Goal: Transaction & Acquisition: Purchase product/service

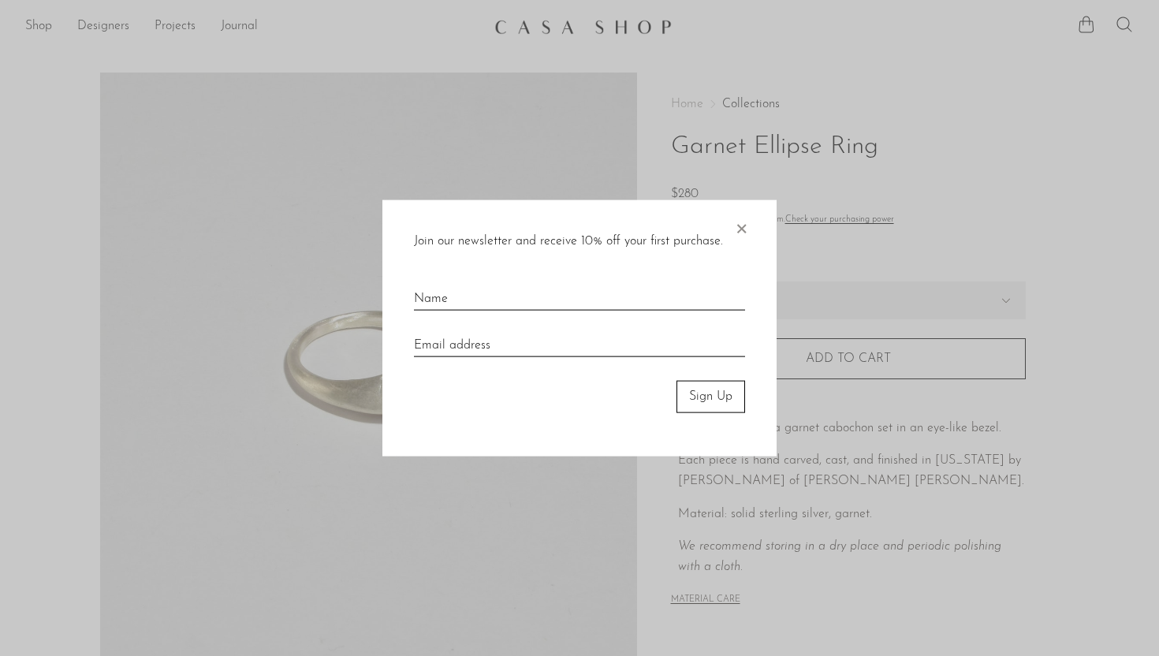
click at [739, 227] on span "×" at bounding box center [741, 225] width 16 height 50
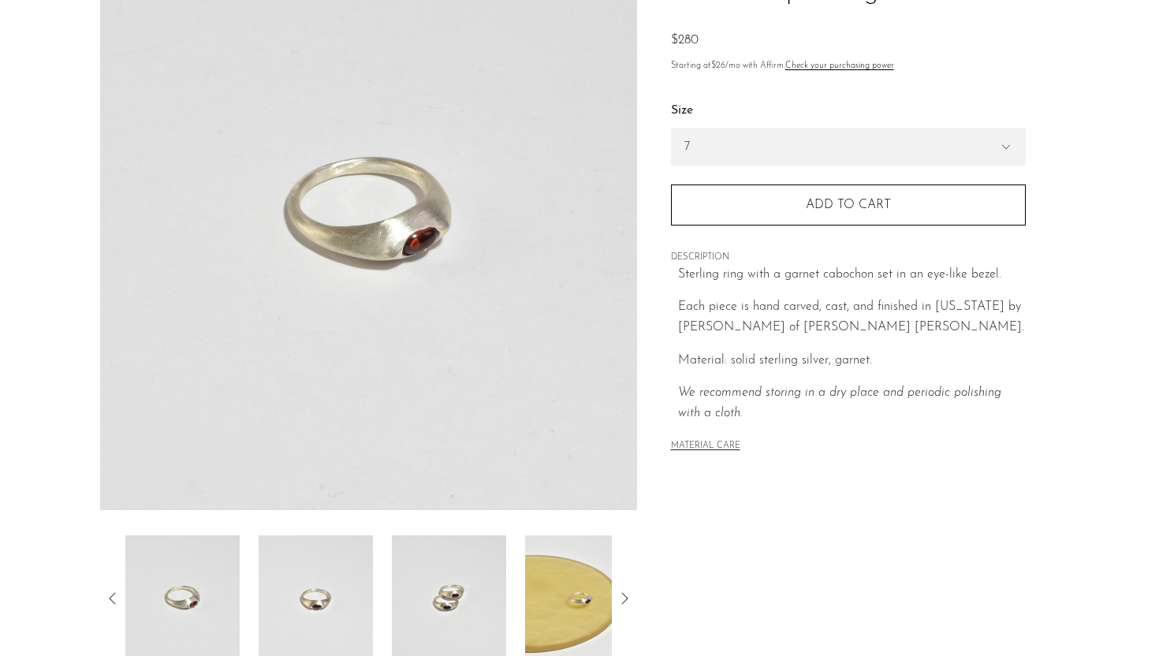
scroll to position [371, 0]
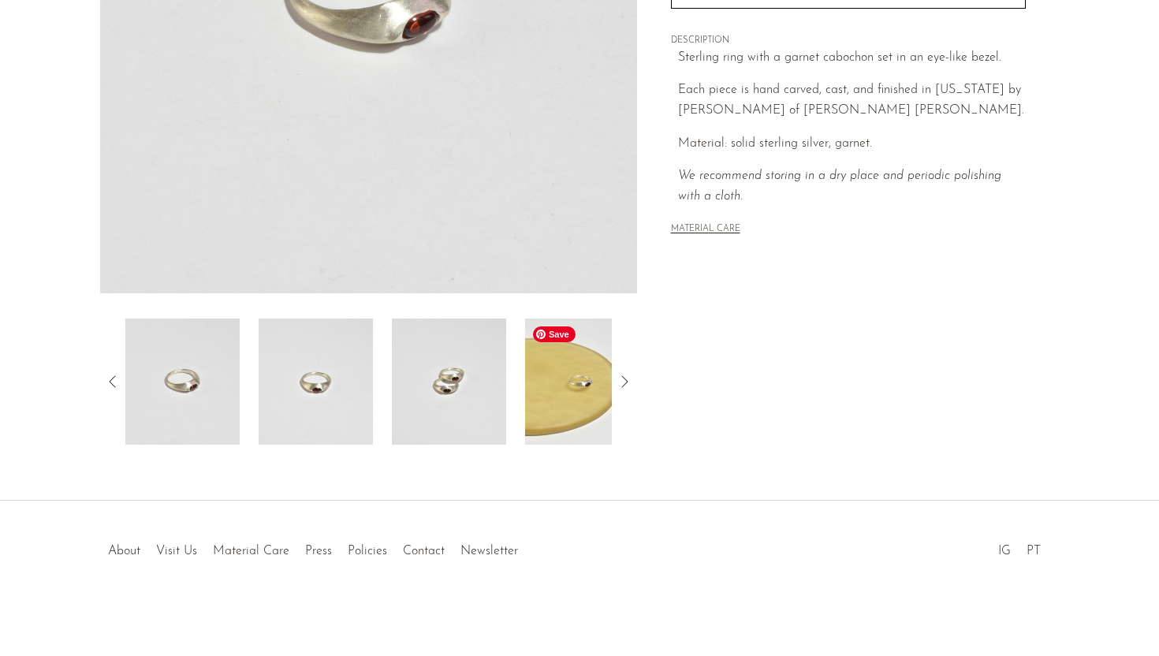
click at [568, 419] on img at bounding box center [582, 382] width 114 height 126
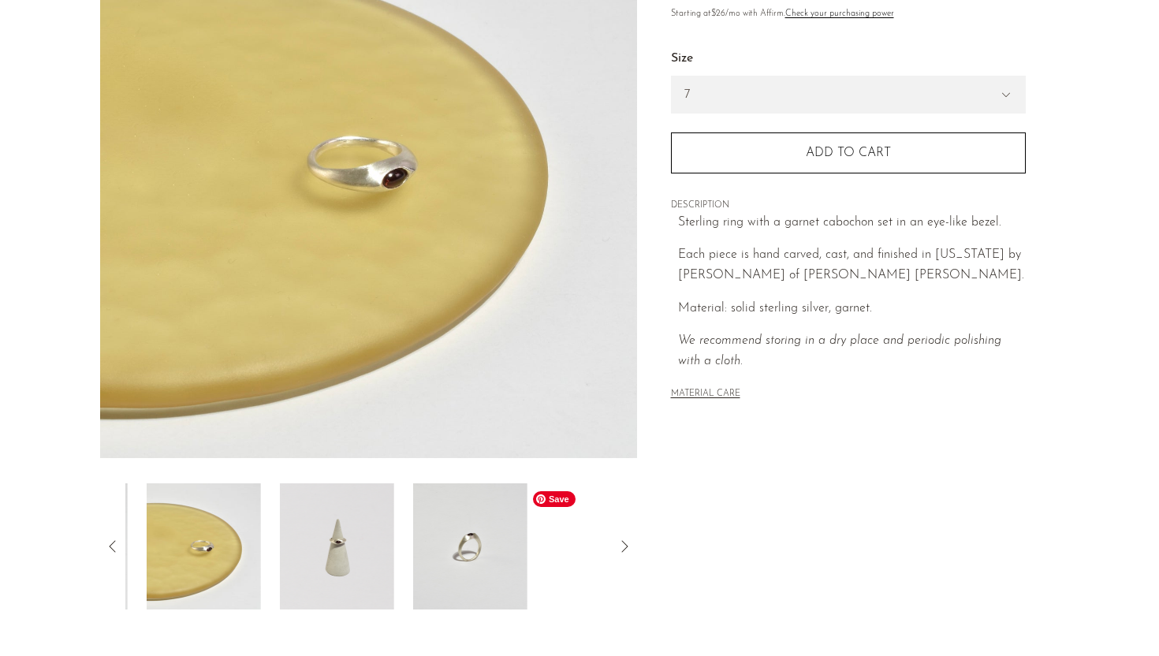
scroll to position [0, 0]
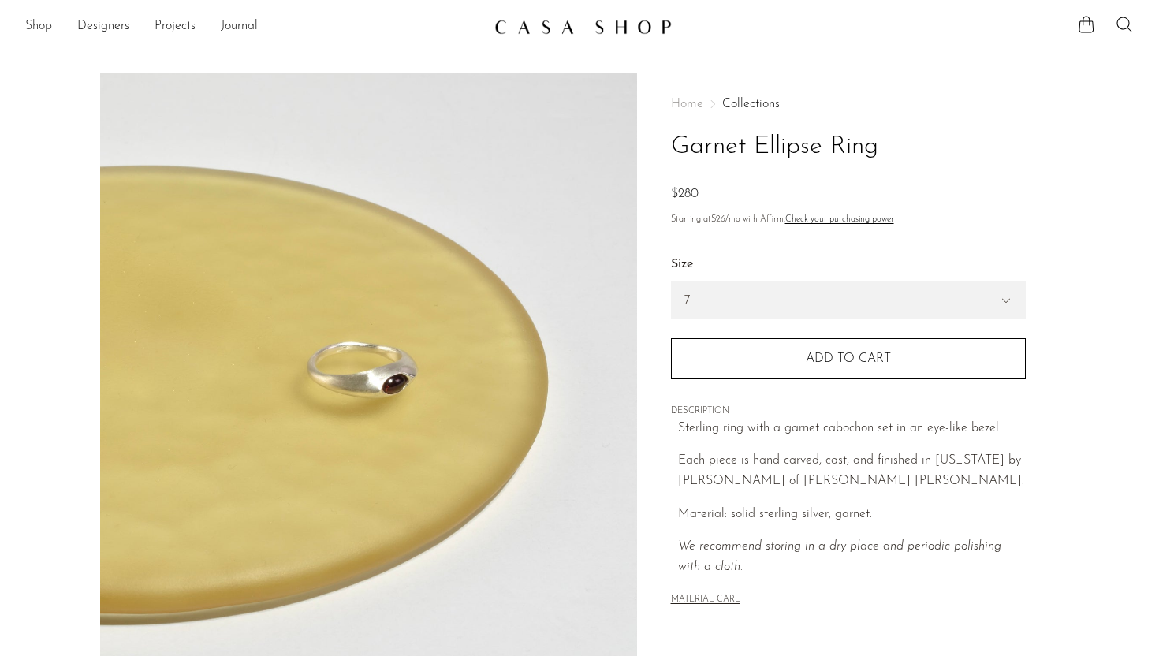
click at [50, 24] on link "Shop" at bounding box center [38, 27] width 27 height 21
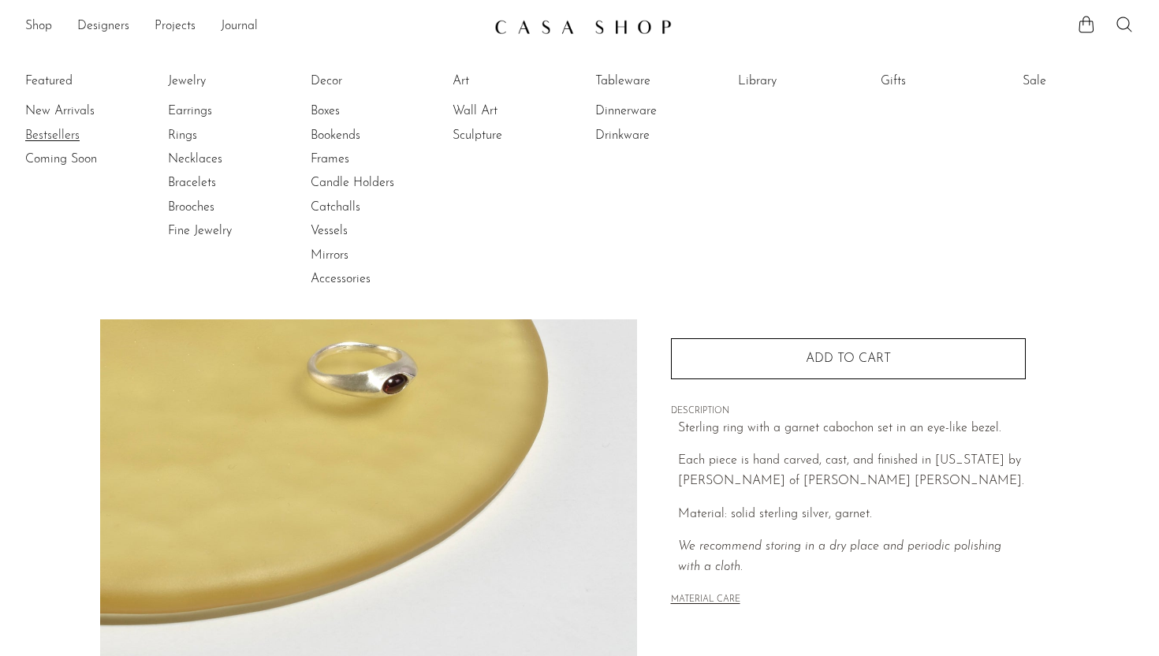
click at [53, 131] on link "Bestsellers" at bounding box center [84, 135] width 118 height 17
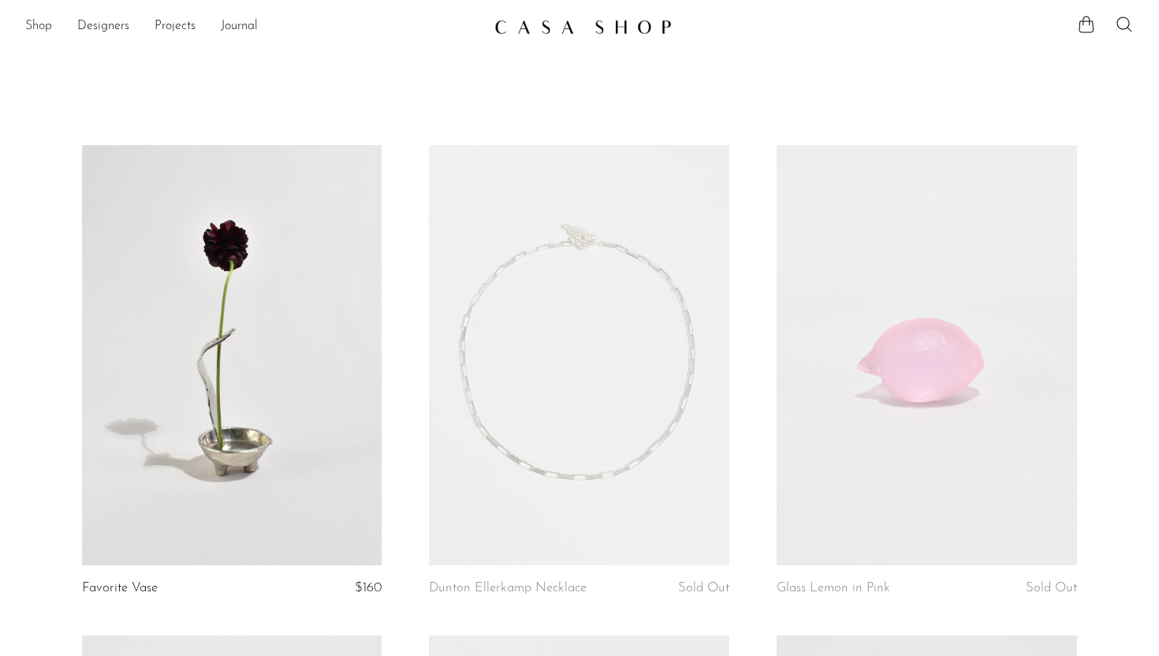
click at [39, 17] on link "Shop" at bounding box center [38, 27] width 27 height 21
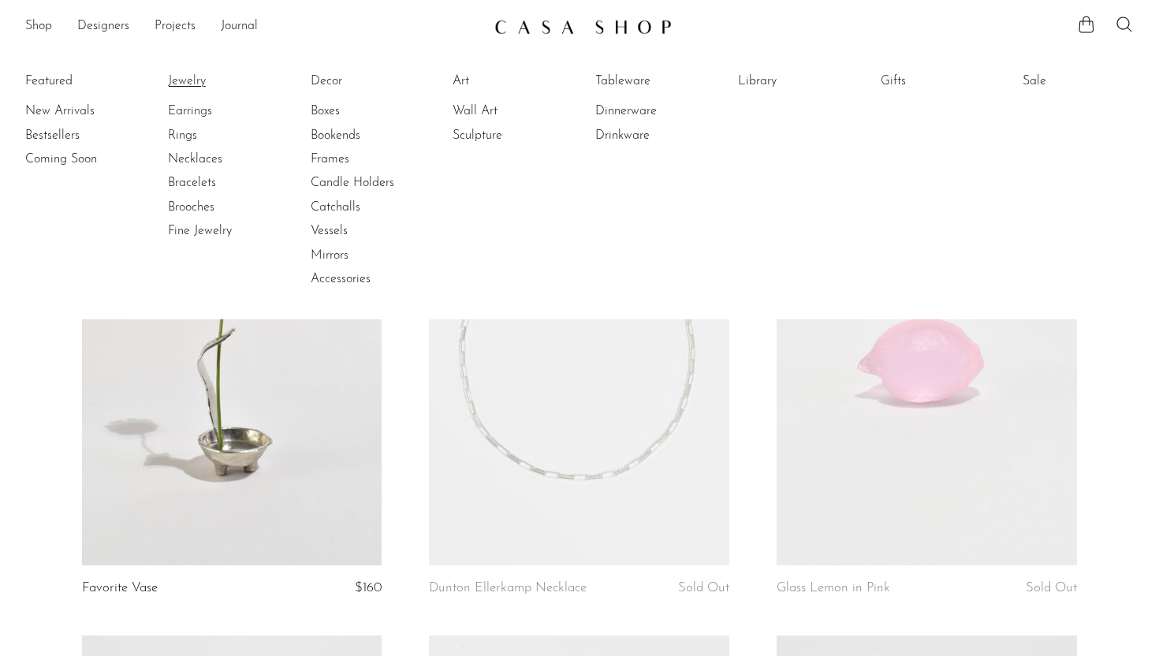
click at [188, 77] on link "Jewelry" at bounding box center [227, 81] width 118 height 17
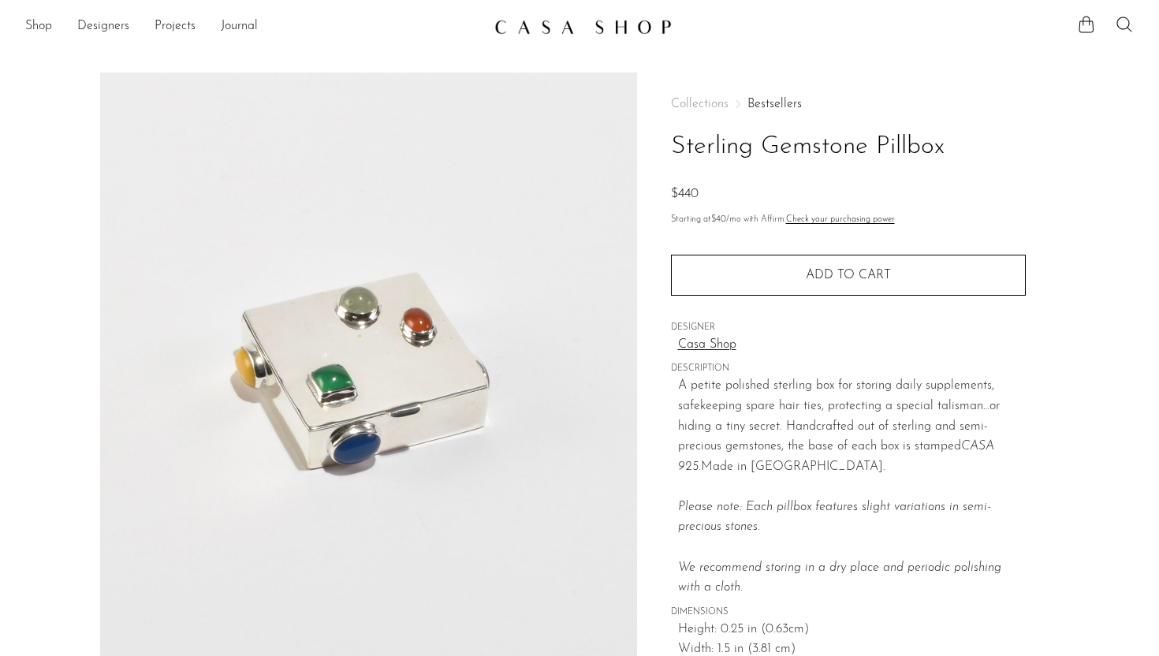
scroll to position [371, 0]
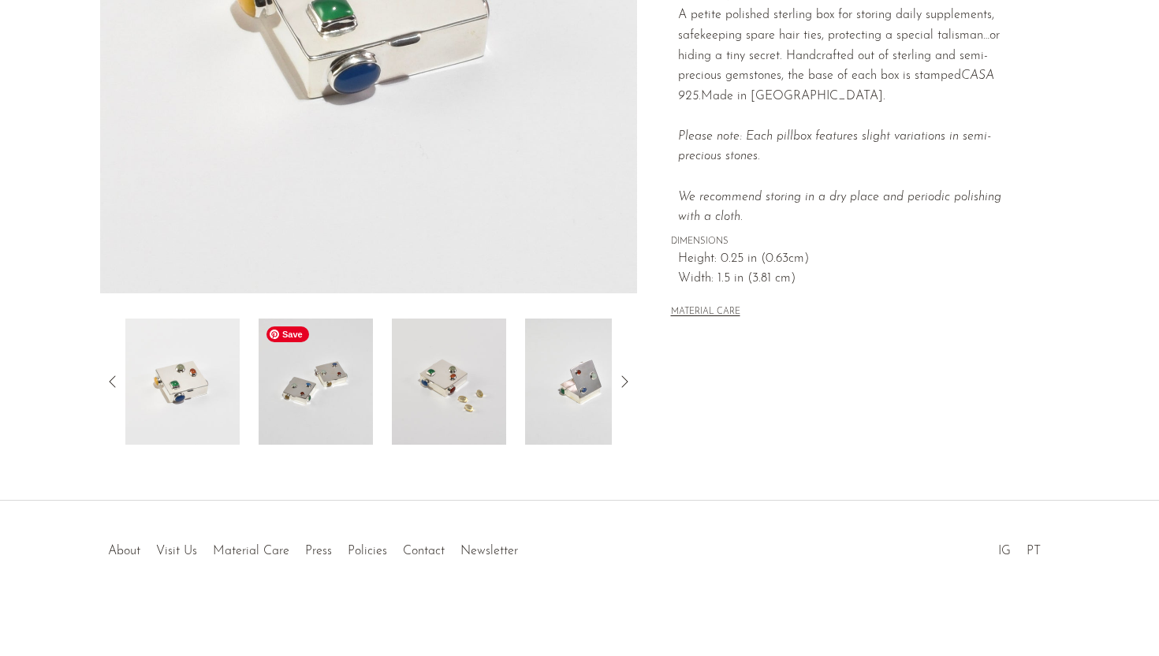
click at [319, 406] on img at bounding box center [316, 382] width 114 height 126
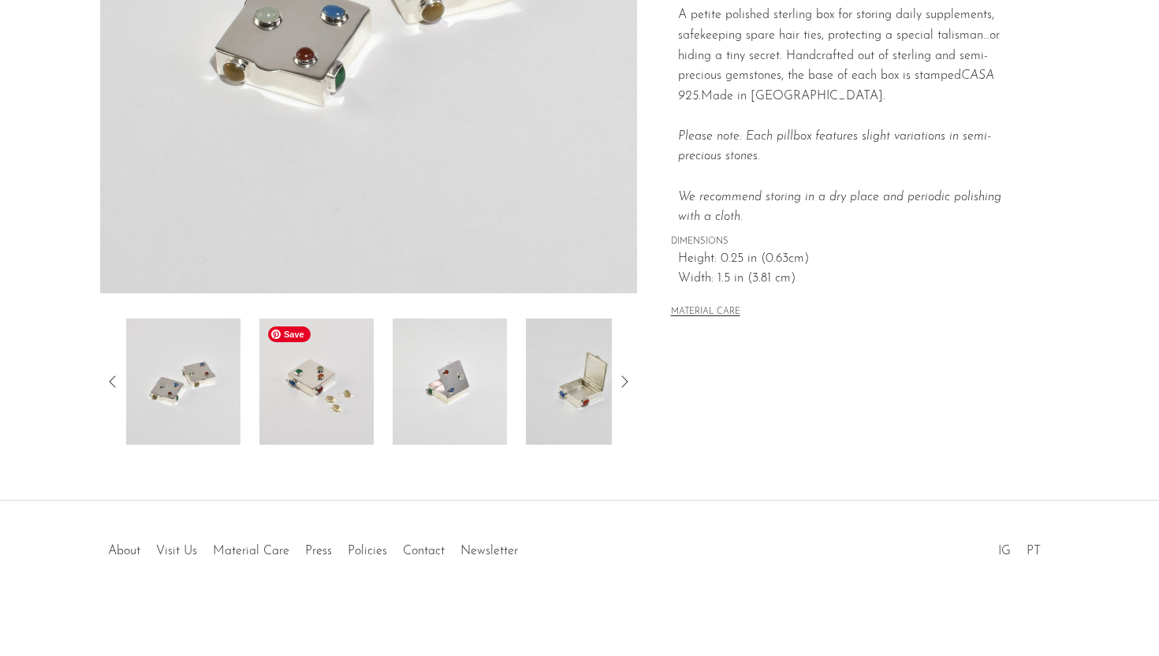
click at [343, 419] on img at bounding box center [316, 382] width 114 height 126
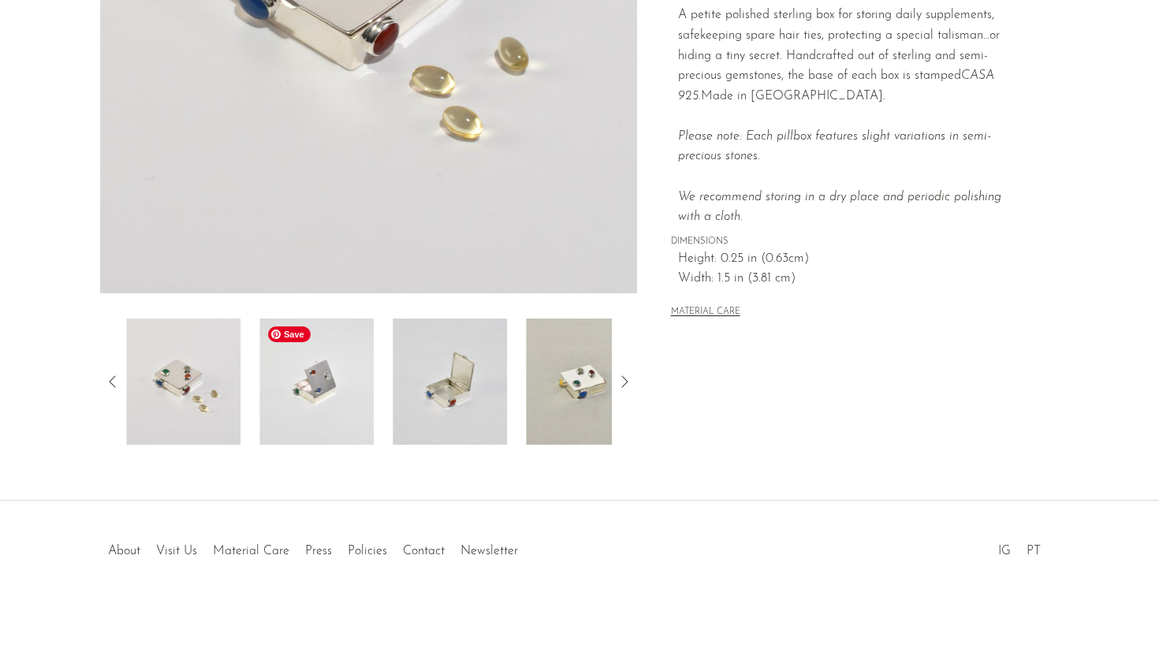
scroll to position [263, 0]
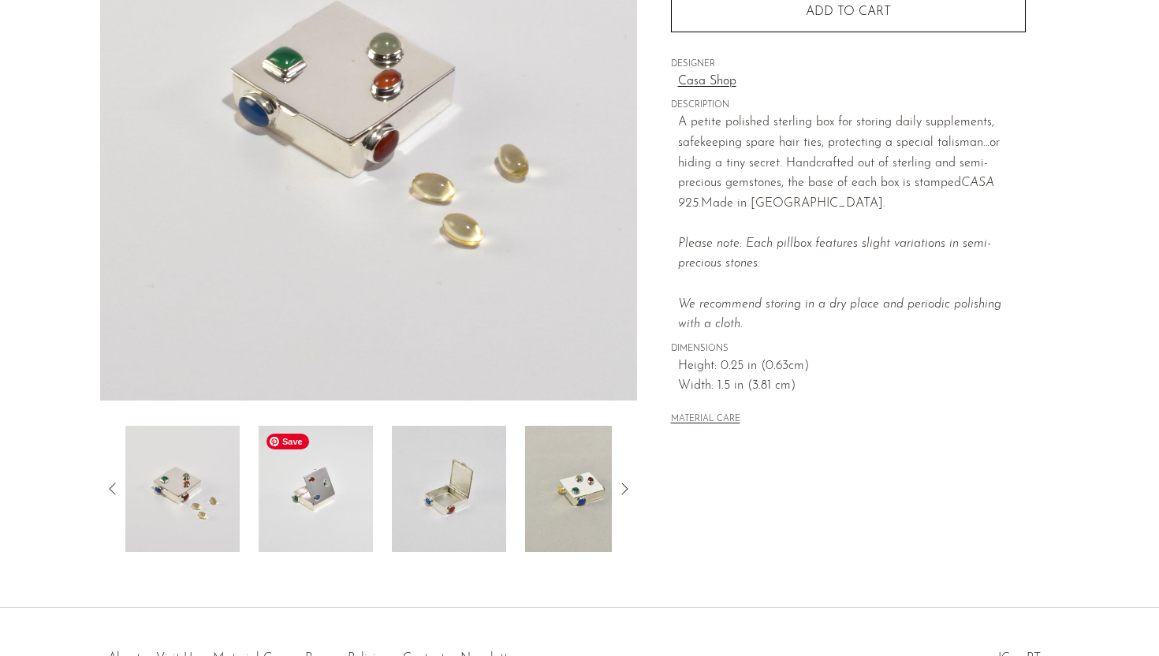
click at [359, 484] on img at bounding box center [316, 489] width 114 height 126
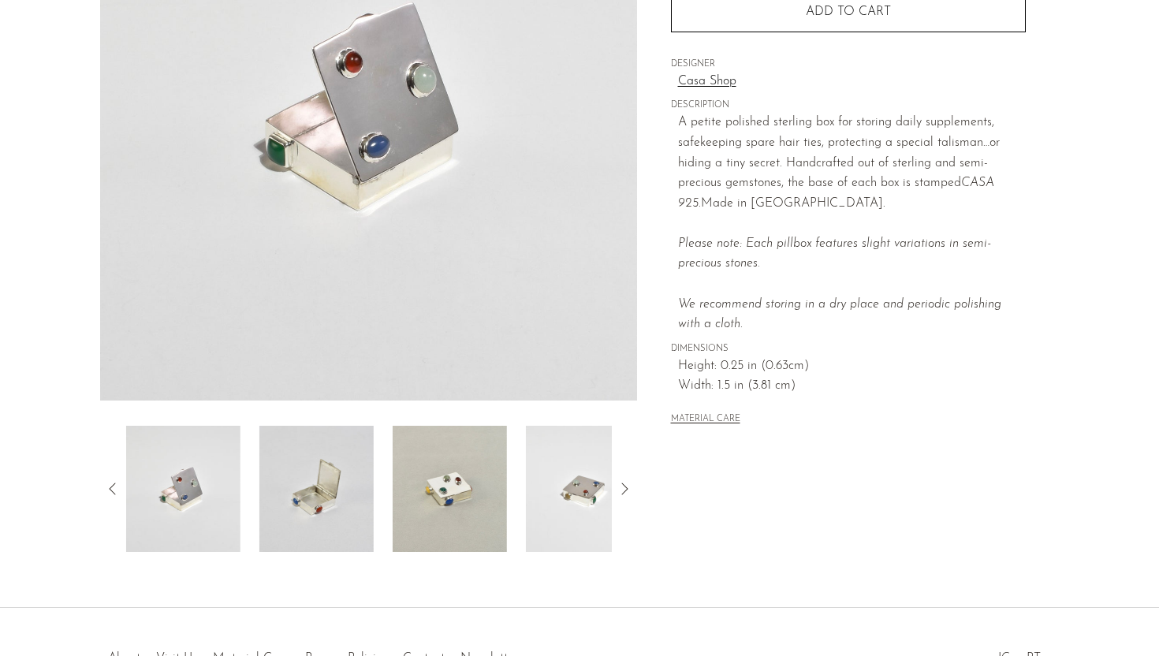
click at [391, 493] on div at bounding box center [368, 489] width 487 height 126
click at [446, 498] on img at bounding box center [449, 489] width 114 height 126
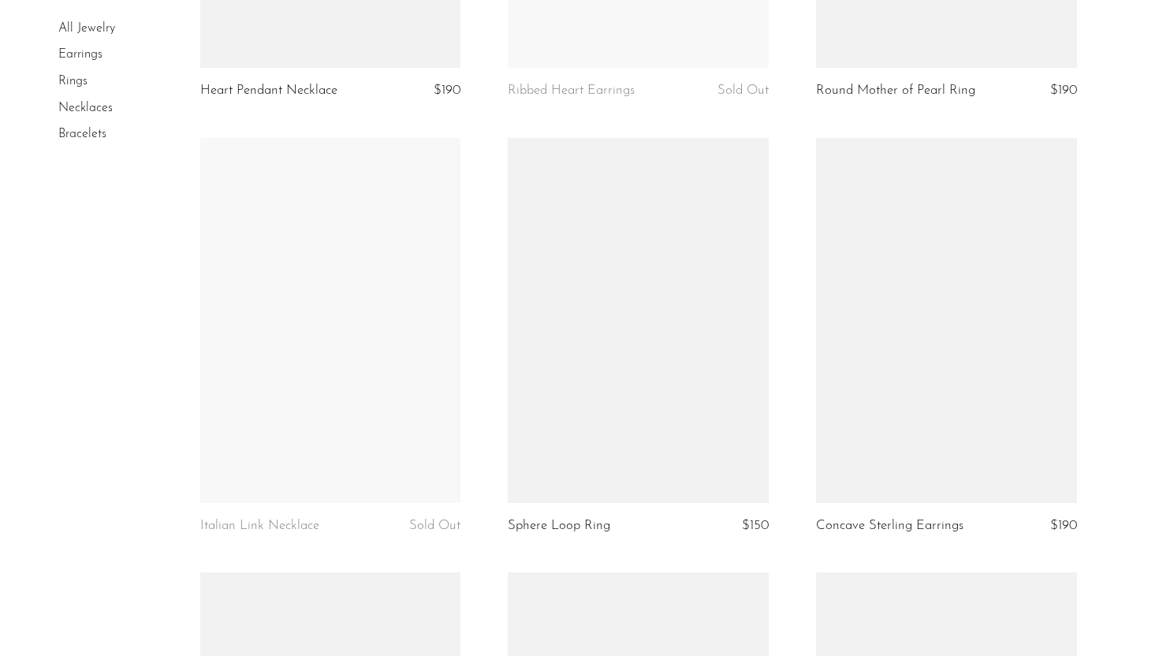
scroll to position [4003, 0]
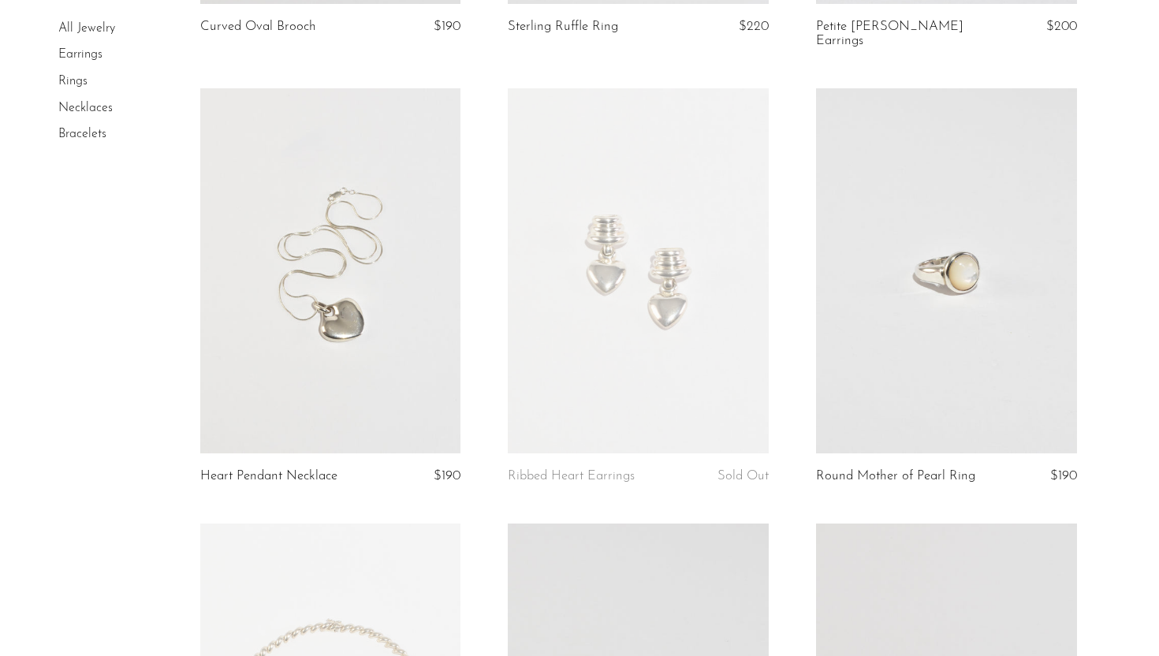
click at [924, 291] on link at bounding box center [946, 270] width 261 height 365
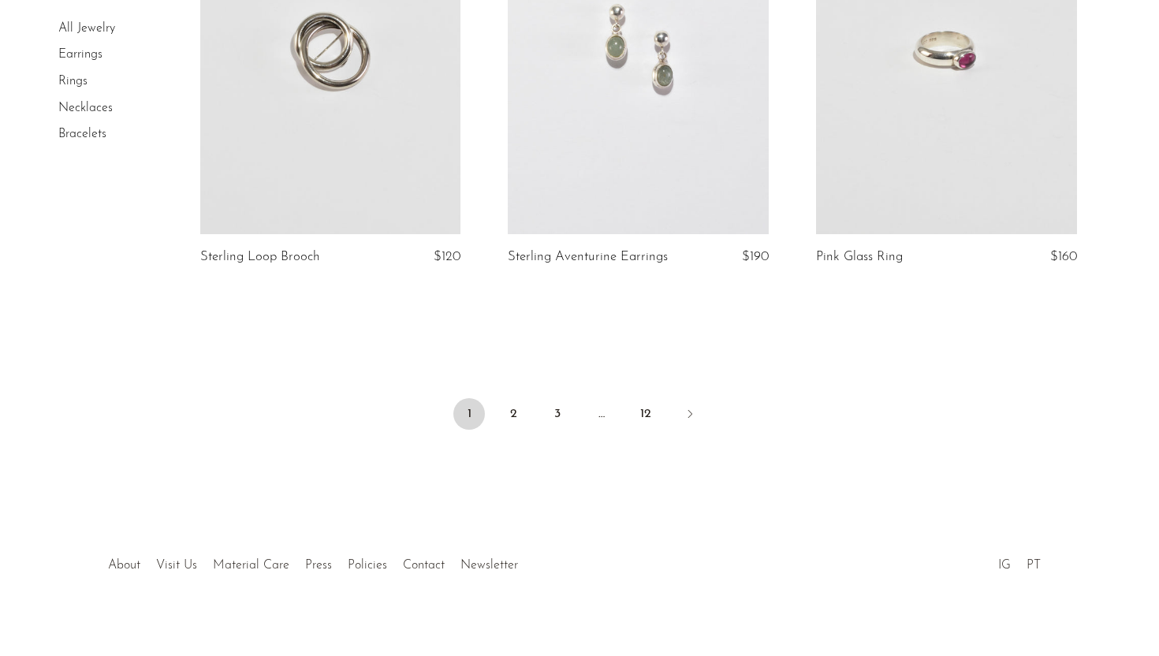
scroll to position [5014, 0]
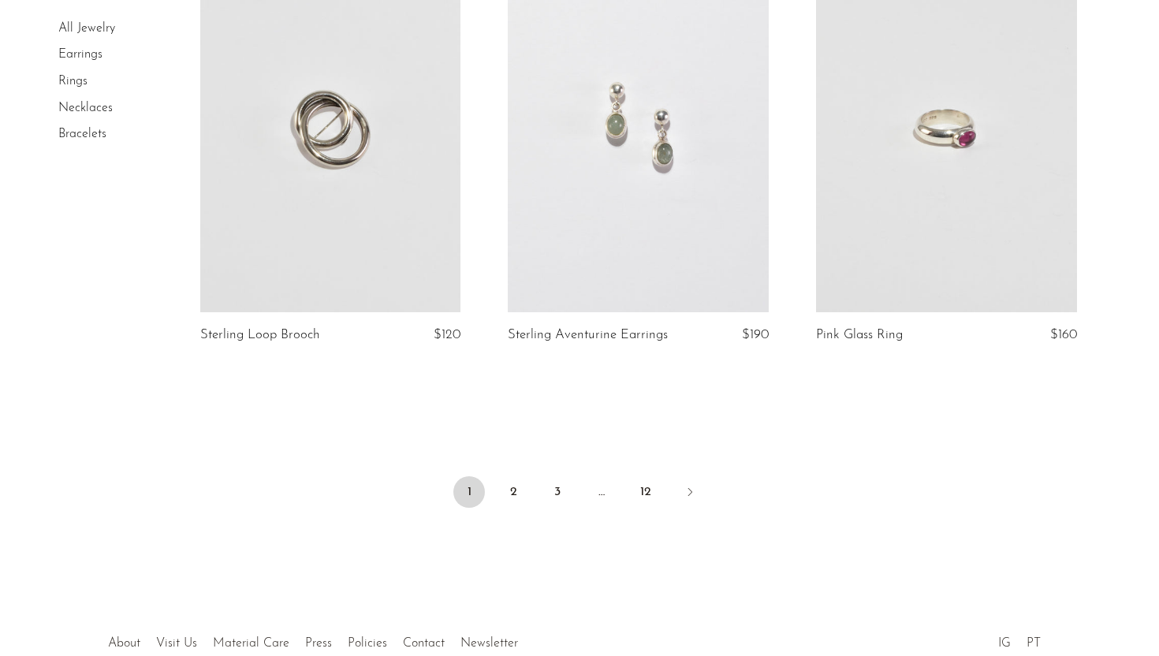
click at [78, 83] on link "Rings" at bounding box center [72, 81] width 29 height 13
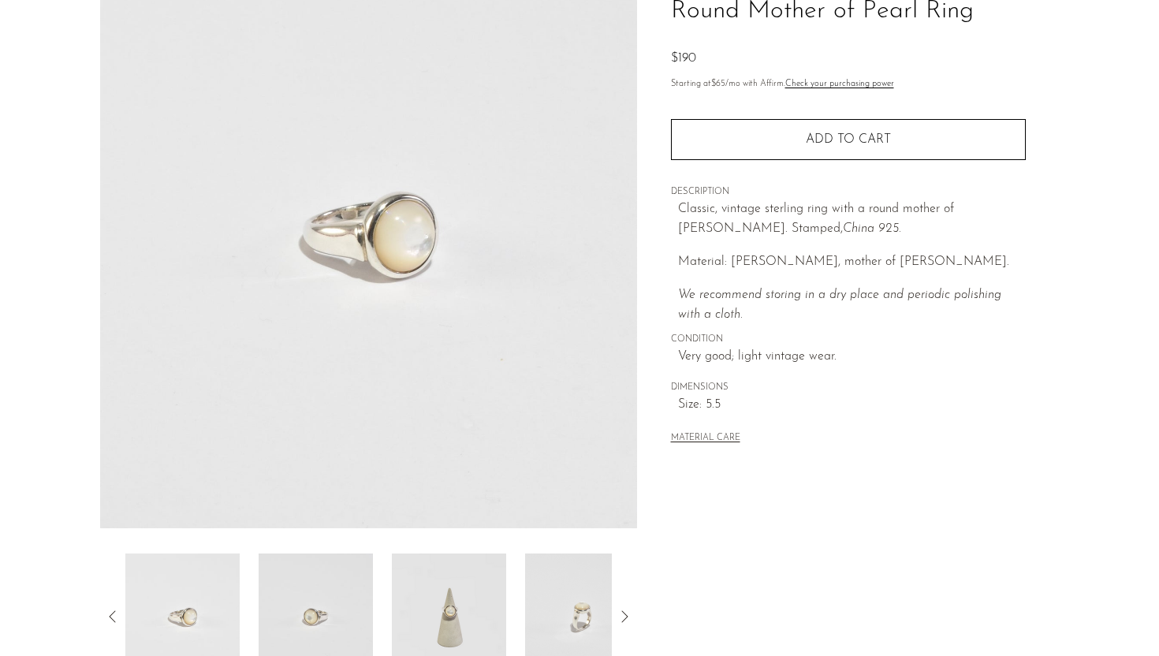
scroll to position [178, 0]
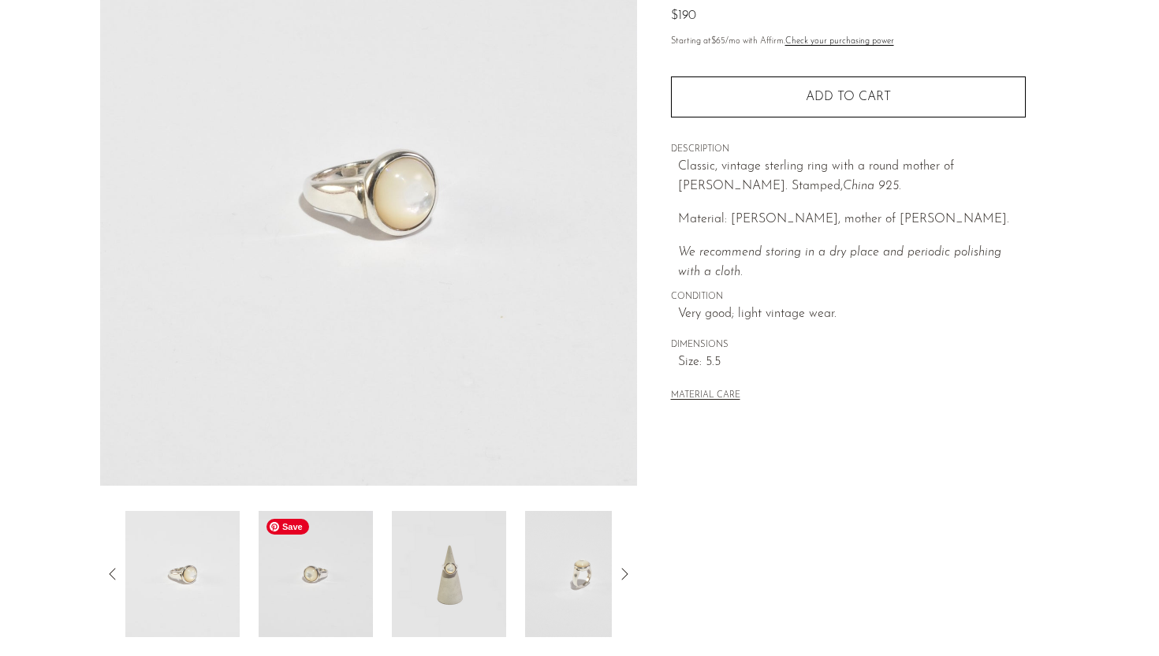
click at [338, 569] on img at bounding box center [316, 574] width 114 height 126
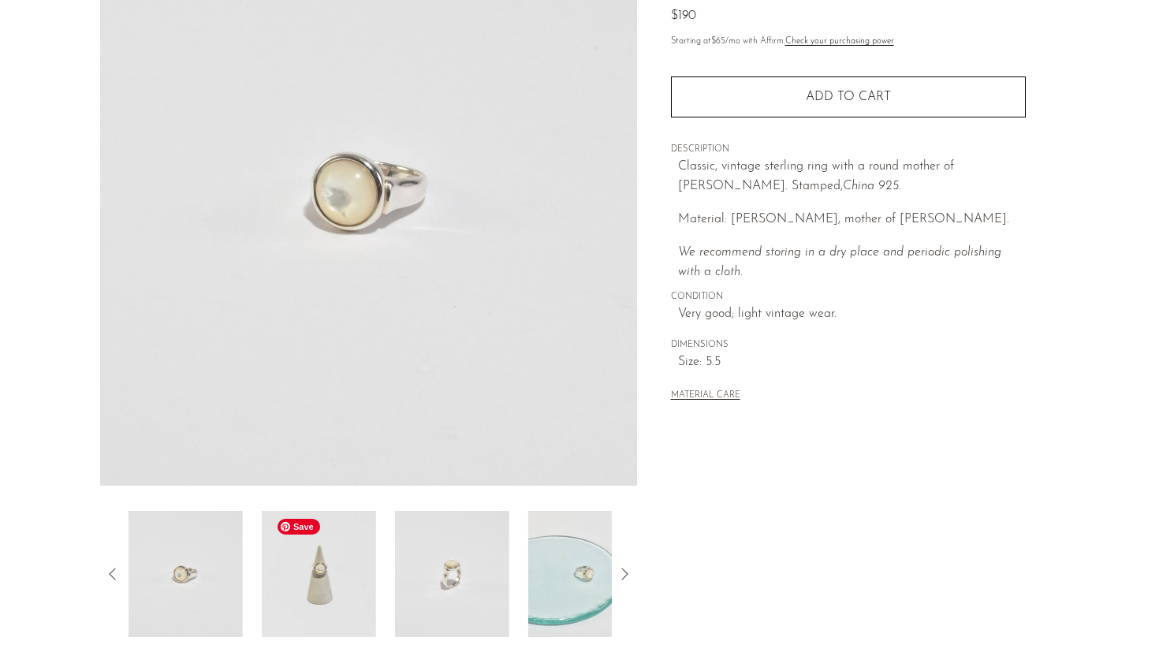
click at [356, 580] on img at bounding box center [319, 574] width 114 height 126
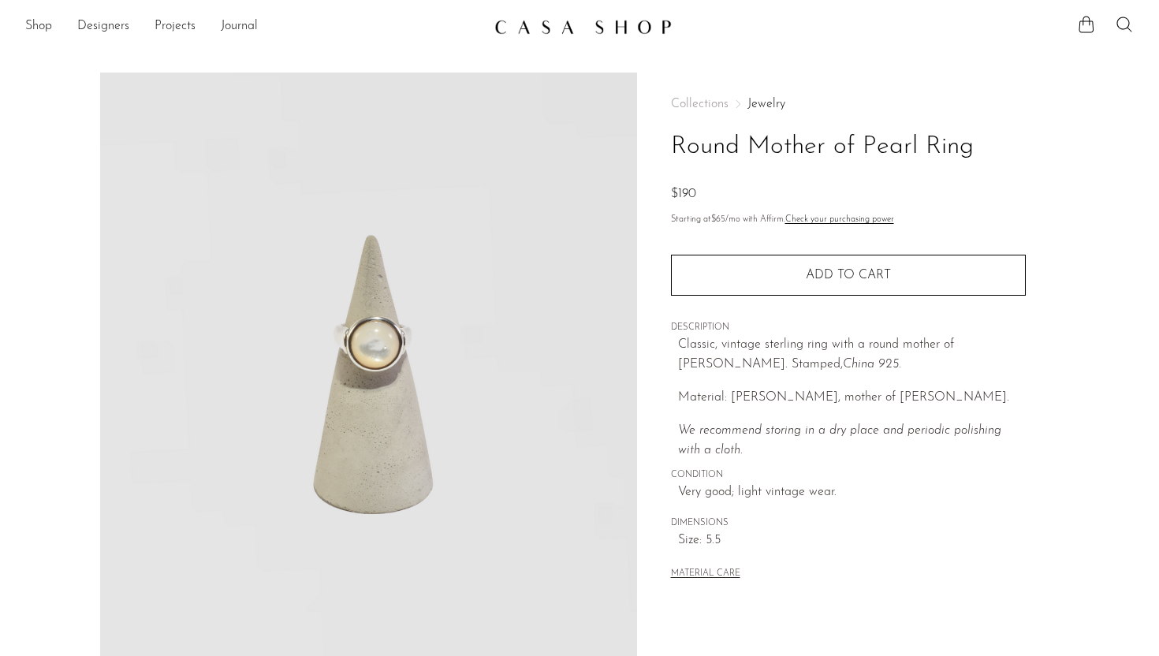
scroll to position [371, 0]
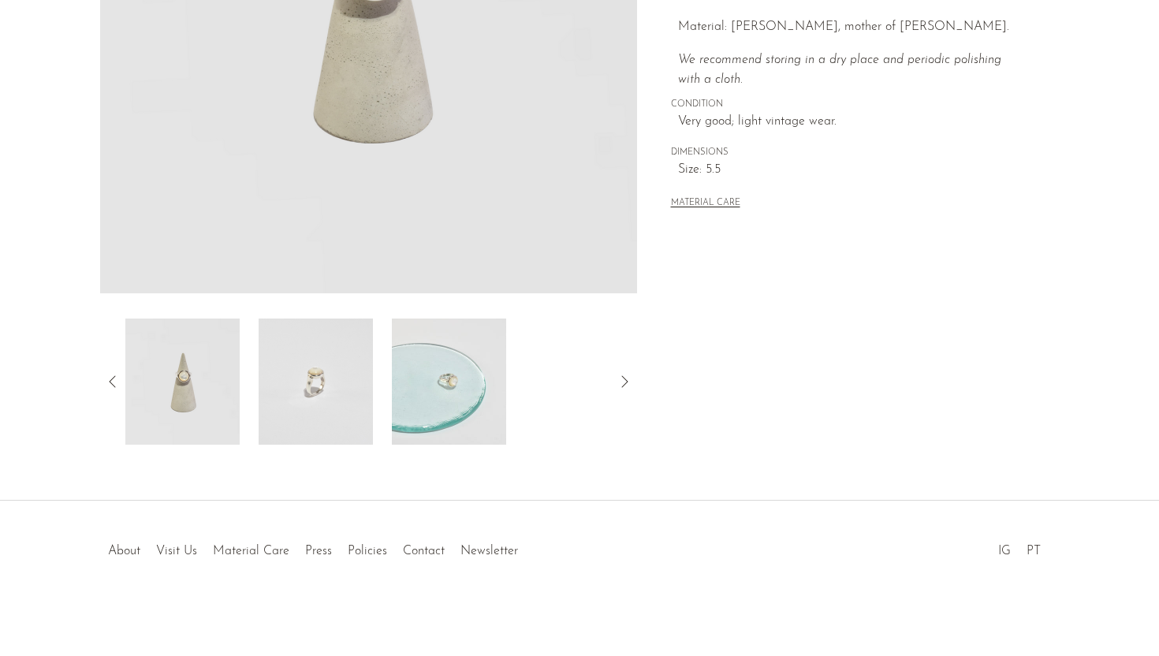
click at [214, 379] on img at bounding box center [182, 382] width 114 height 126
click at [112, 381] on icon at bounding box center [112, 381] width 19 height 19
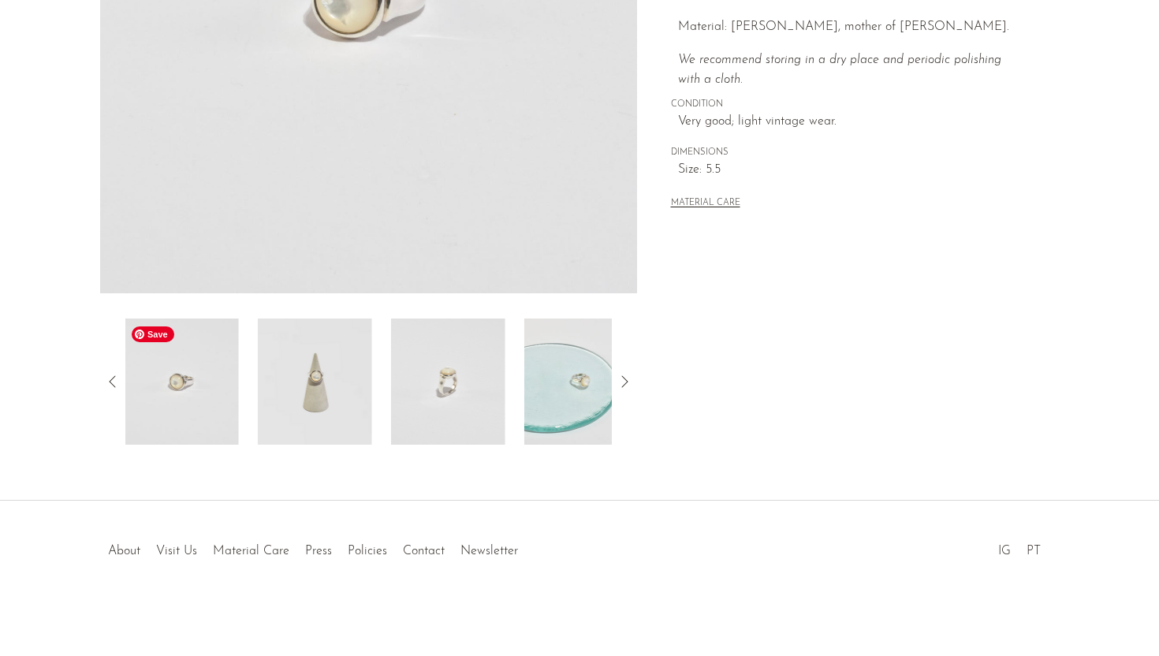
click at [187, 388] on img at bounding box center [182, 382] width 114 height 126
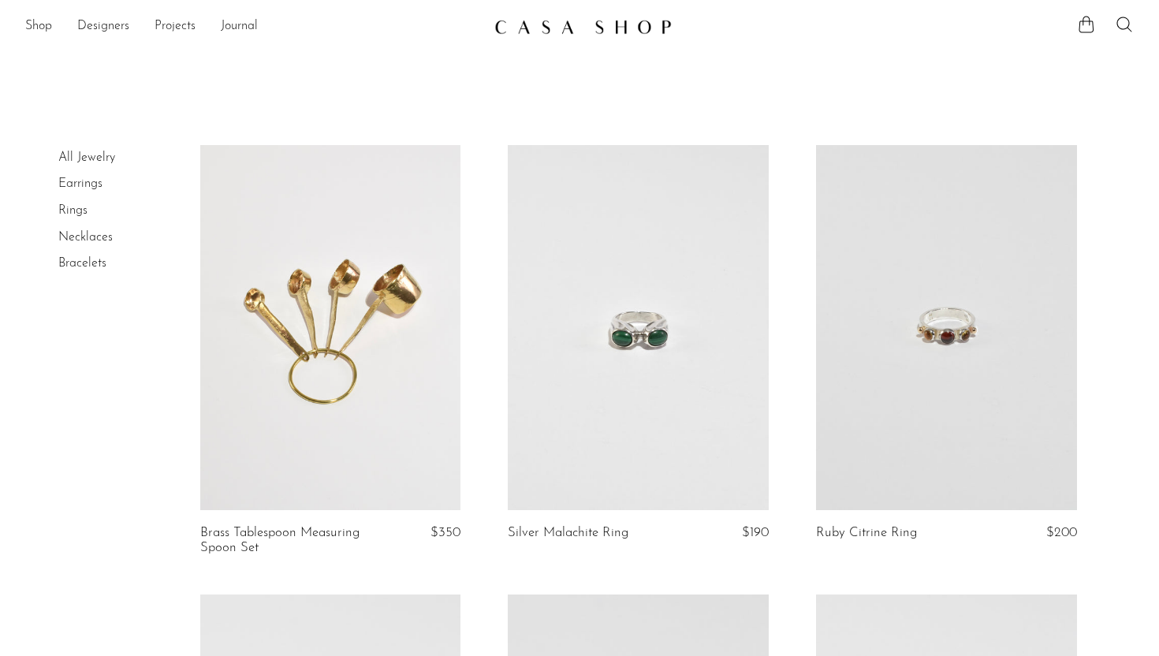
click at [80, 266] on link "Bracelets" at bounding box center [82, 263] width 48 height 13
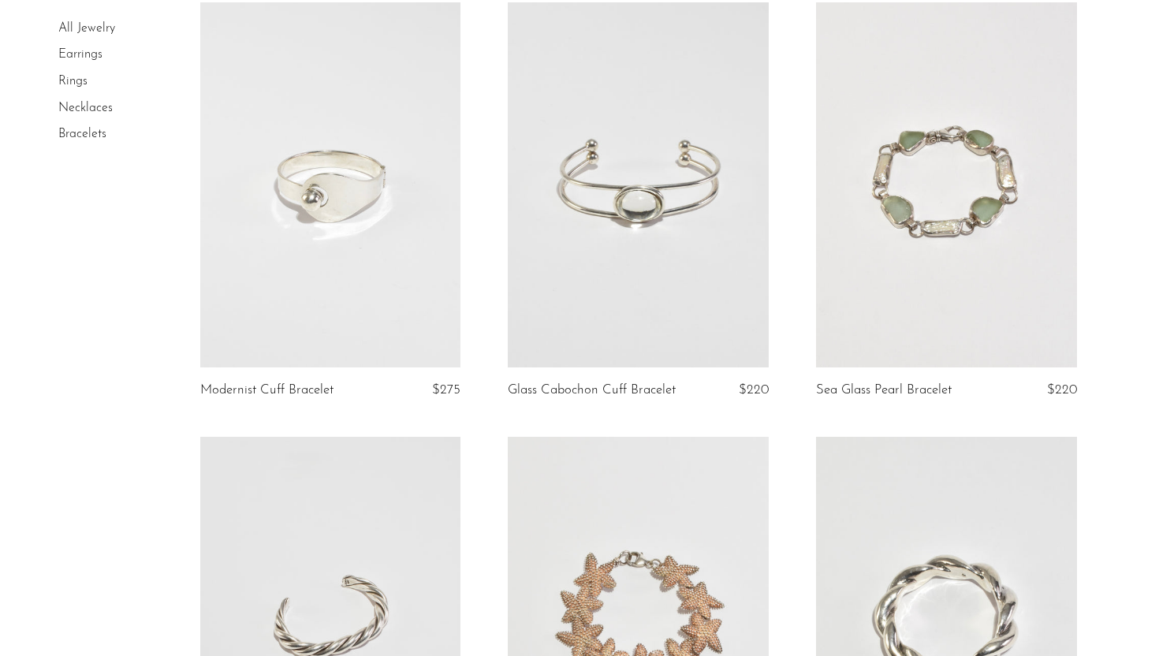
scroll to position [599, 0]
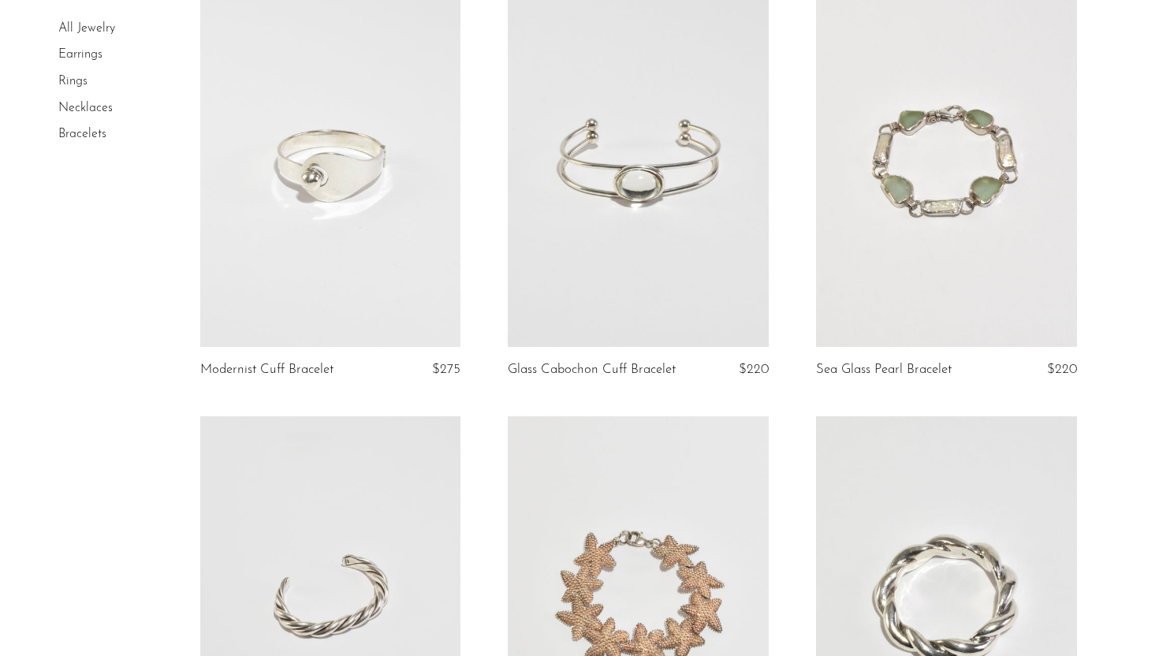
click at [935, 339] on link at bounding box center [946, 164] width 261 height 365
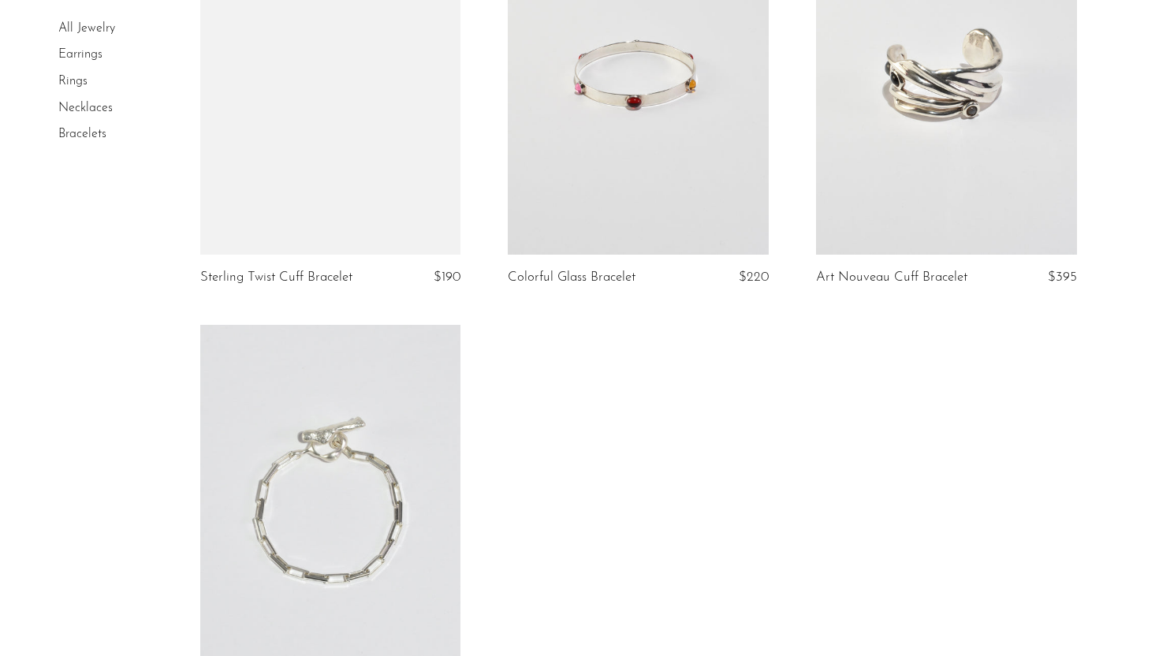
scroll to position [2156, 0]
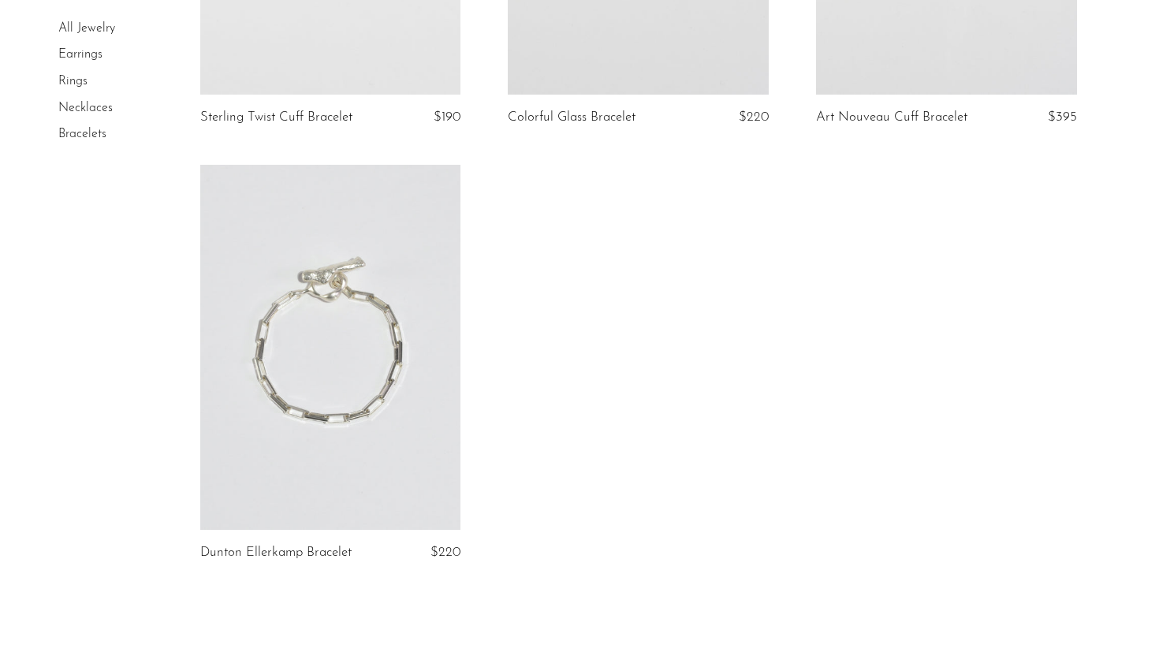
click at [323, 391] on link at bounding box center [330, 347] width 261 height 365
click at [80, 75] on link "Rings" at bounding box center [72, 81] width 29 height 13
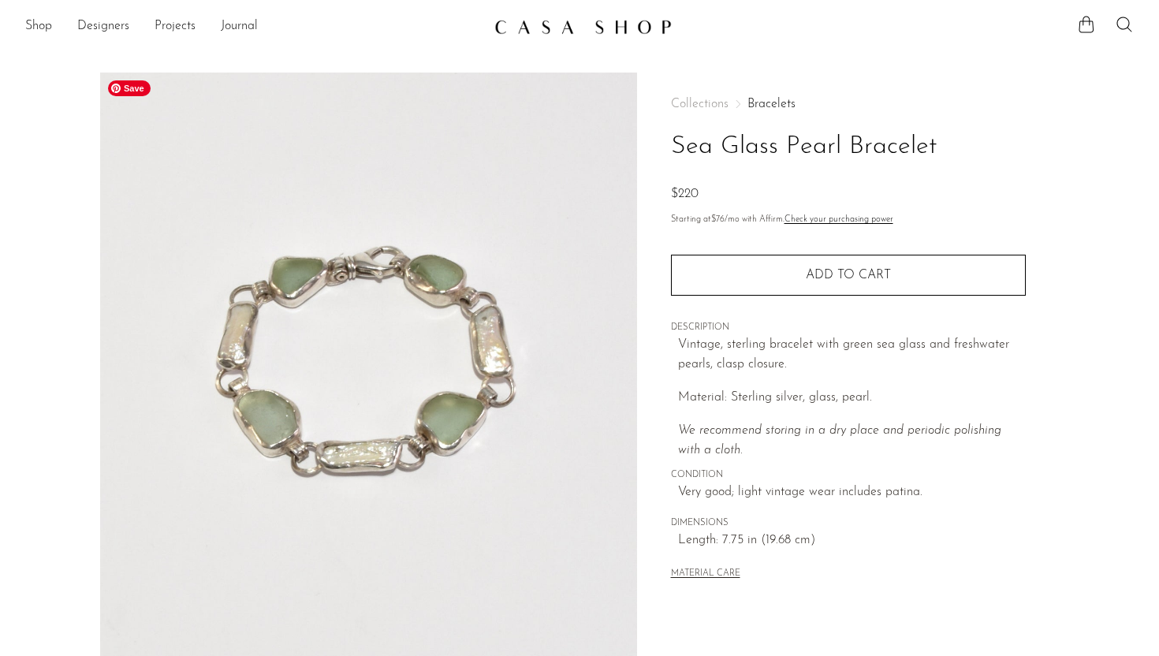
scroll to position [371, 0]
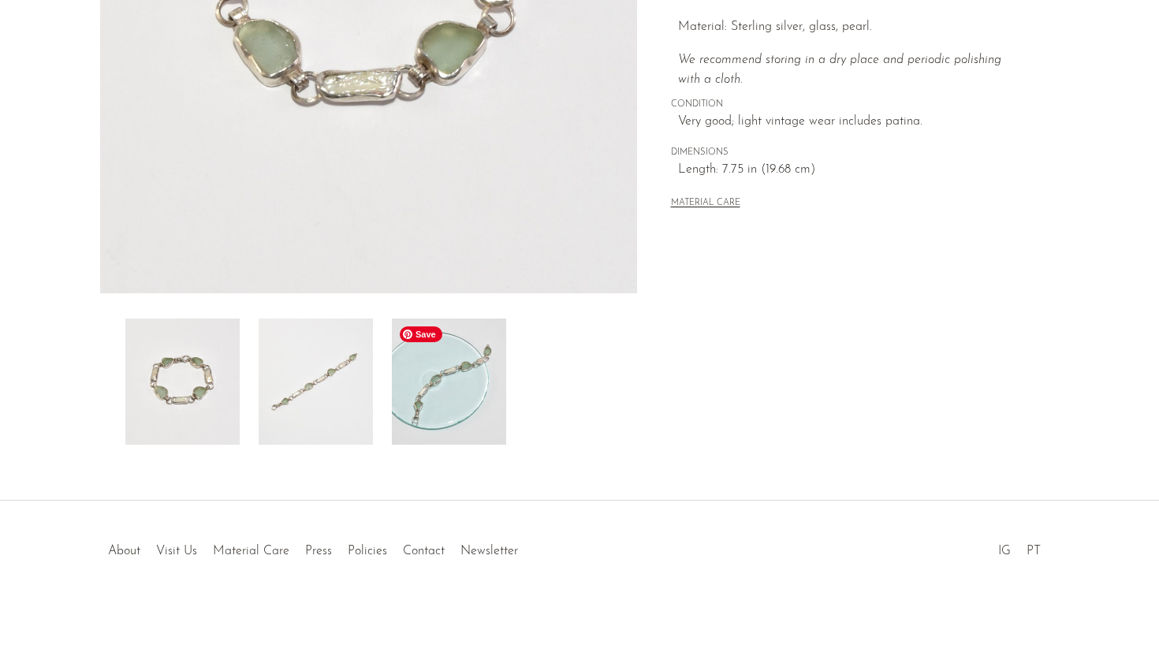
click at [446, 376] on img at bounding box center [449, 382] width 114 height 126
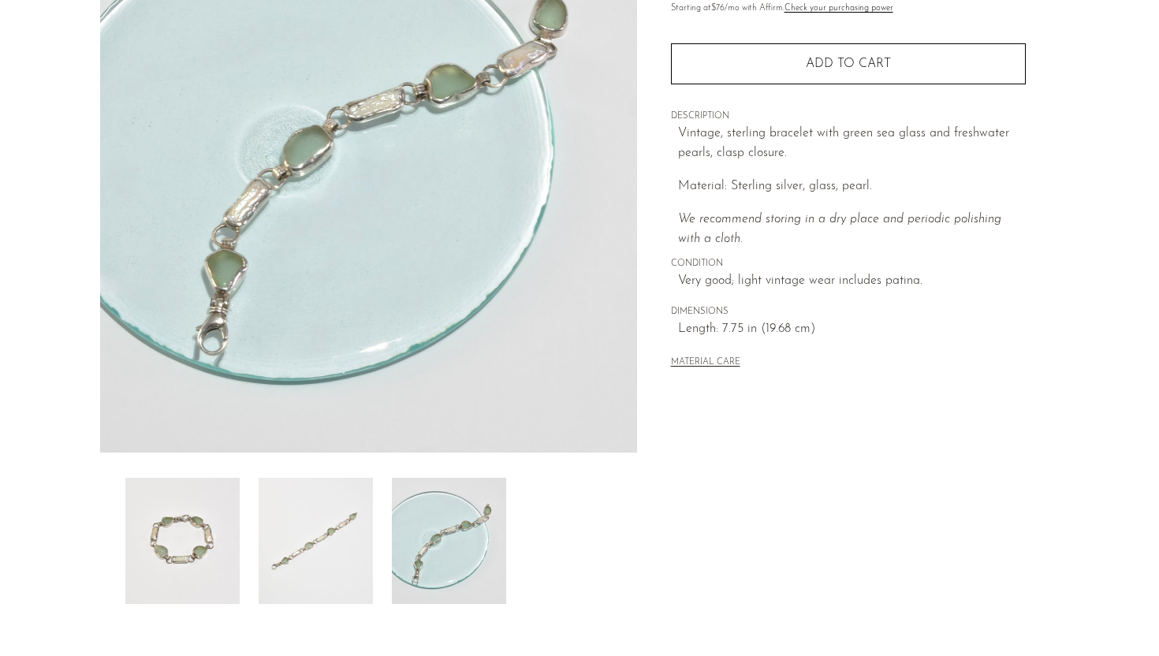
scroll to position [61, 0]
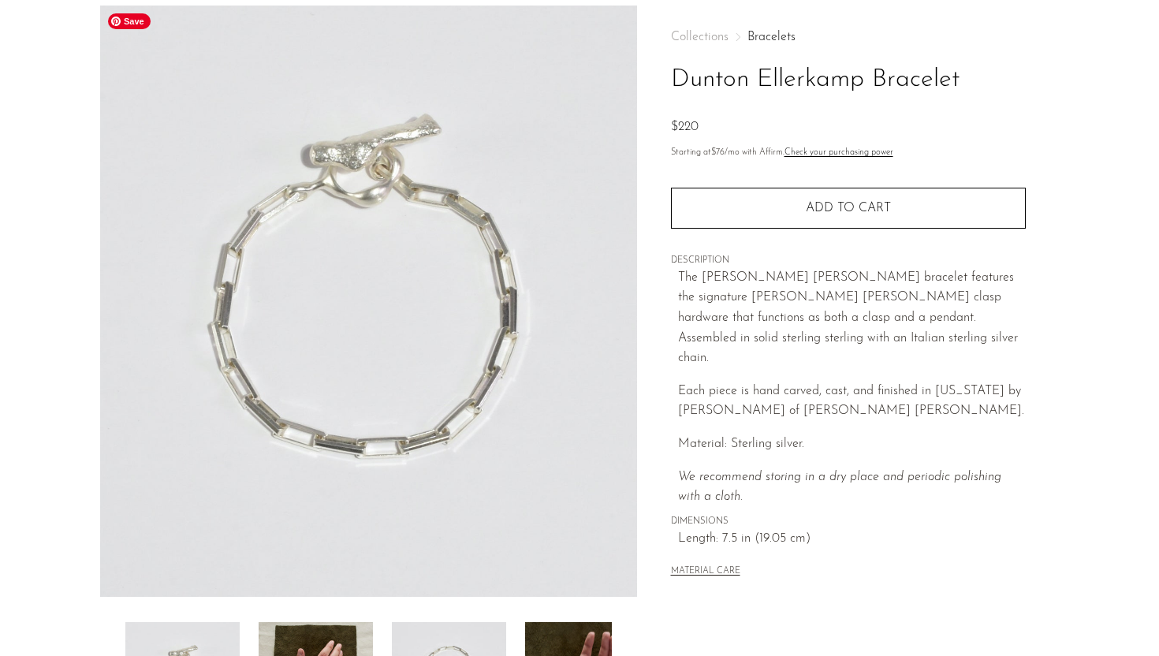
scroll to position [174, 0]
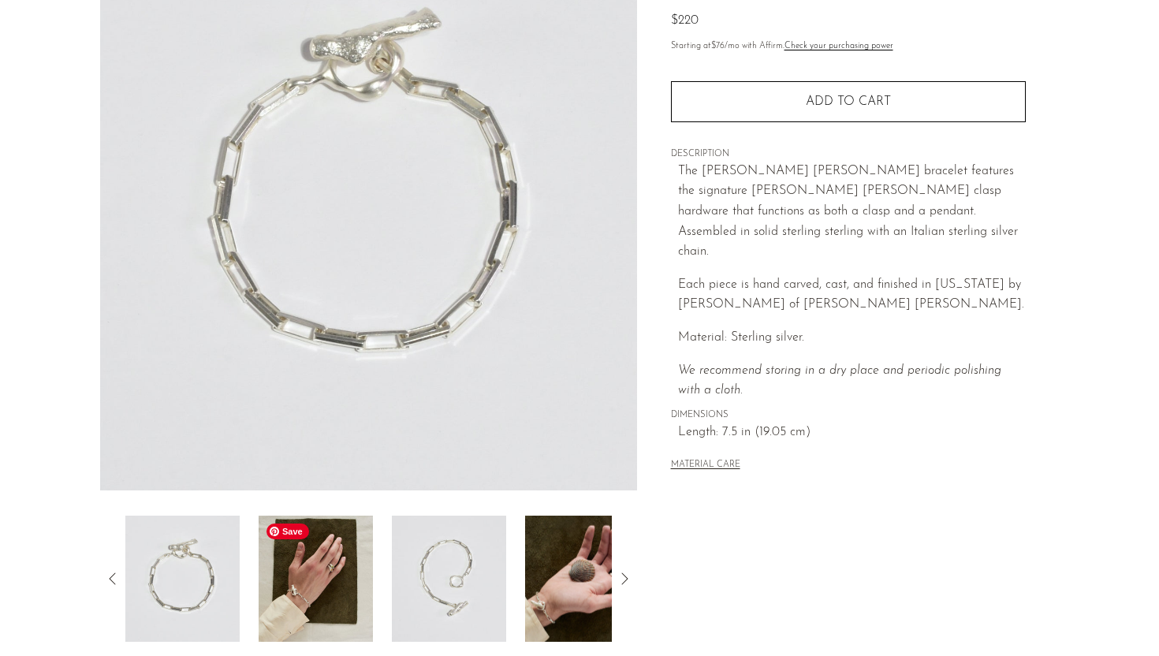
click at [286, 558] on img at bounding box center [316, 579] width 114 height 126
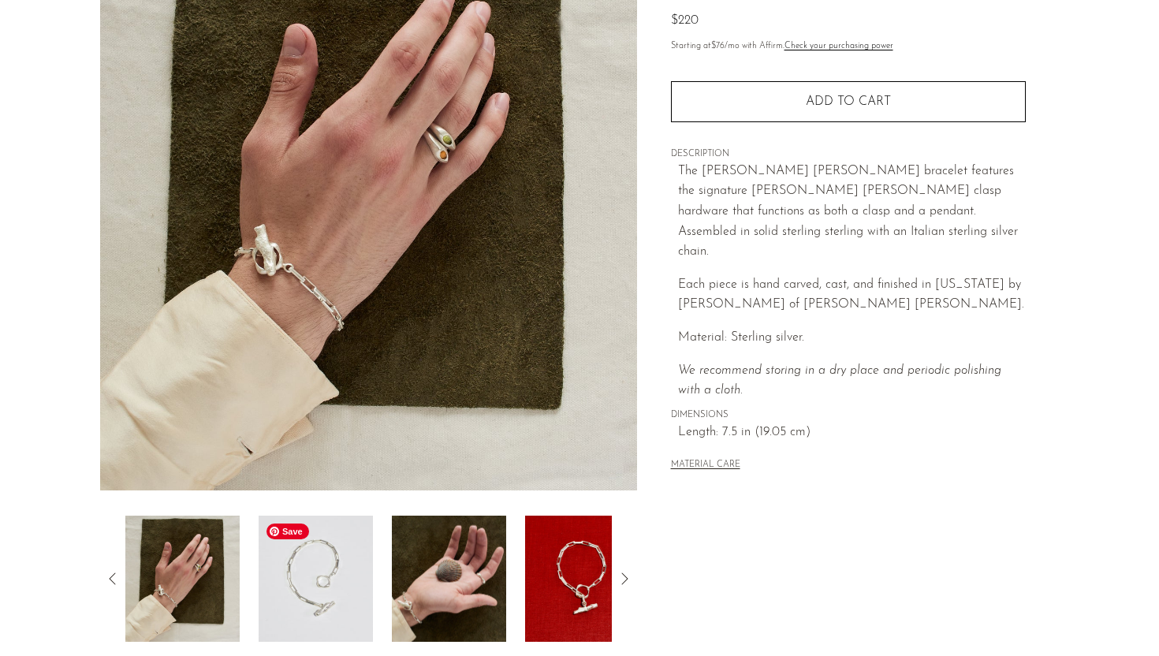
click at [318, 583] on img at bounding box center [316, 579] width 114 height 126
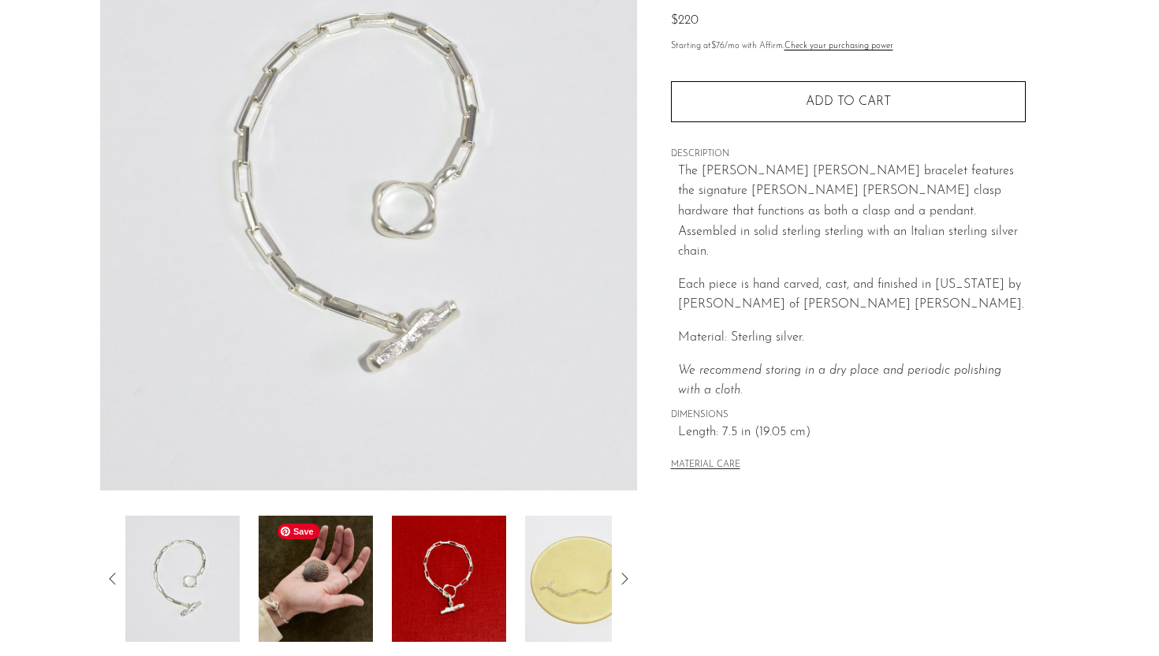
click at [357, 592] on img at bounding box center [316, 579] width 114 height 126
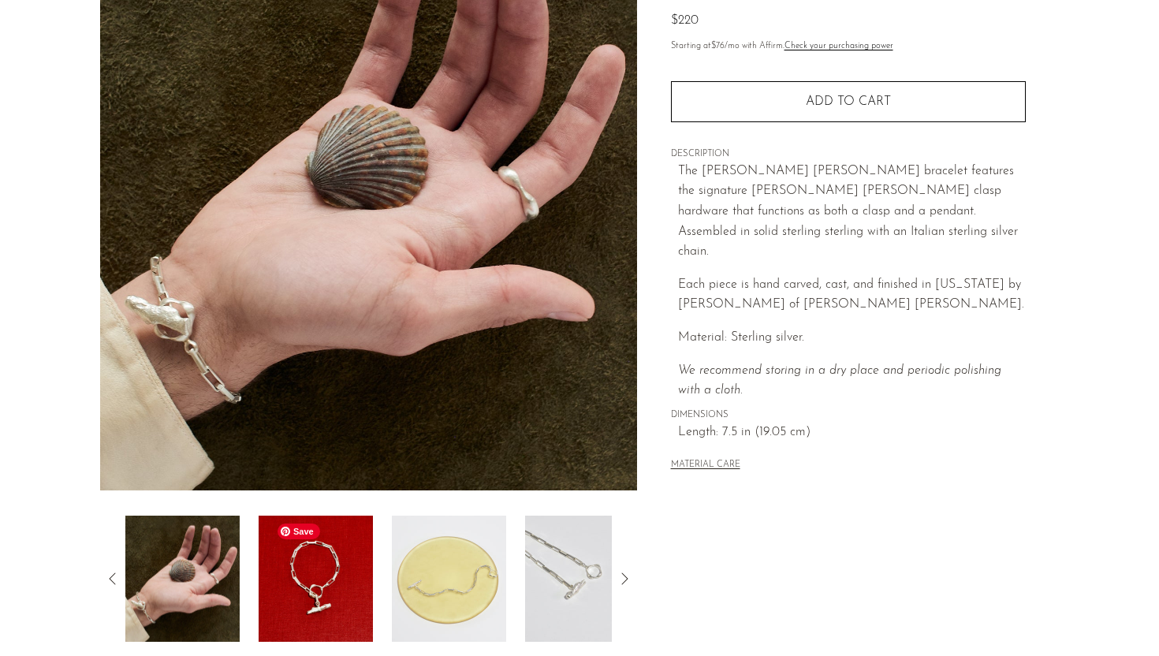
click at [357, 592] on img at bounding box center [316, 579] width 114 height 126
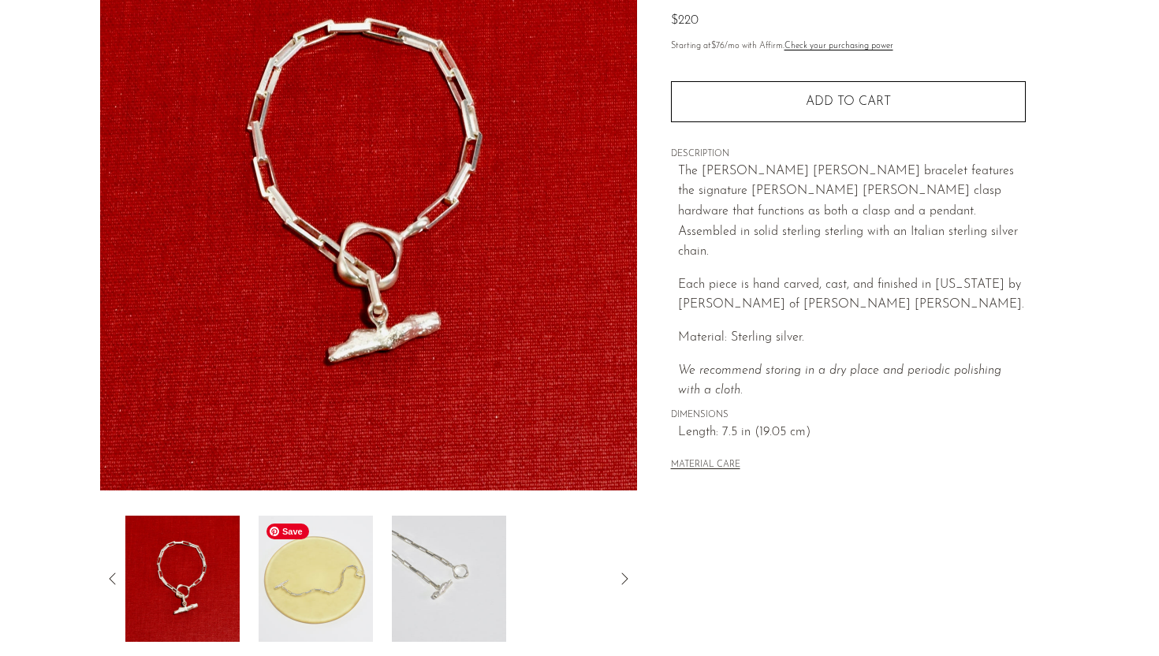
click at [357, 592] on img at bounding box center [316, 579] width 114 height 126
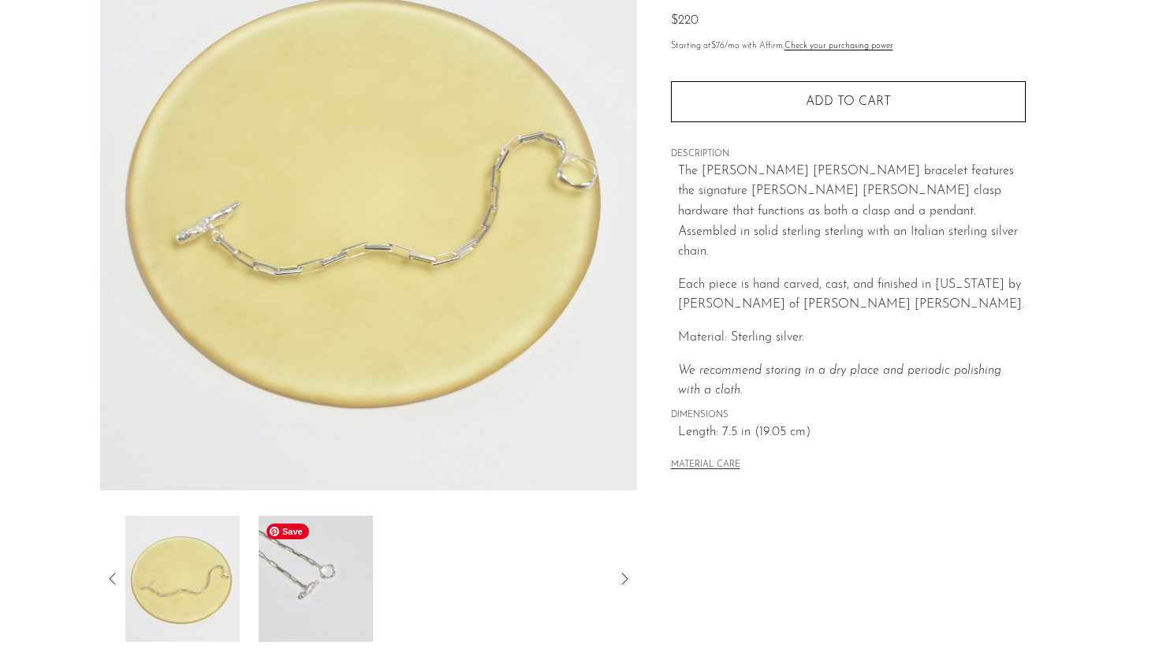
click at [357, 592] on img at bounding box center [316, 579] width 114 height 126
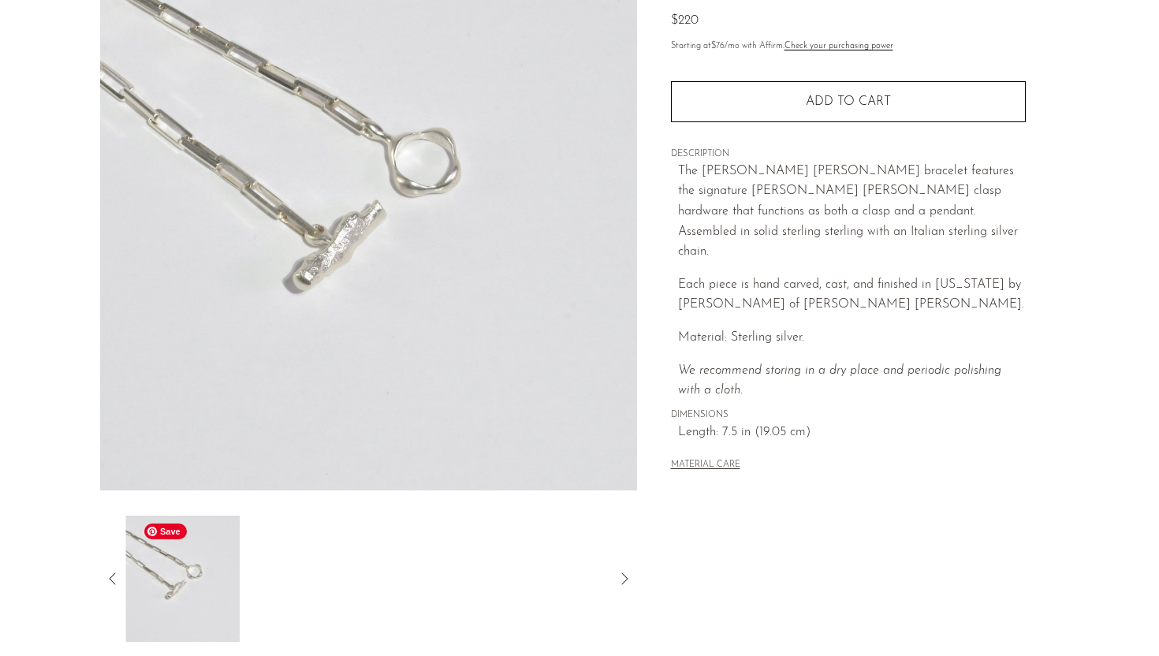
click at [153, 584] on img at bounding box center [182, 579] width 114 height 126
click at [105, 575] on icon at bounding box center [112, 578] width 19 height 19
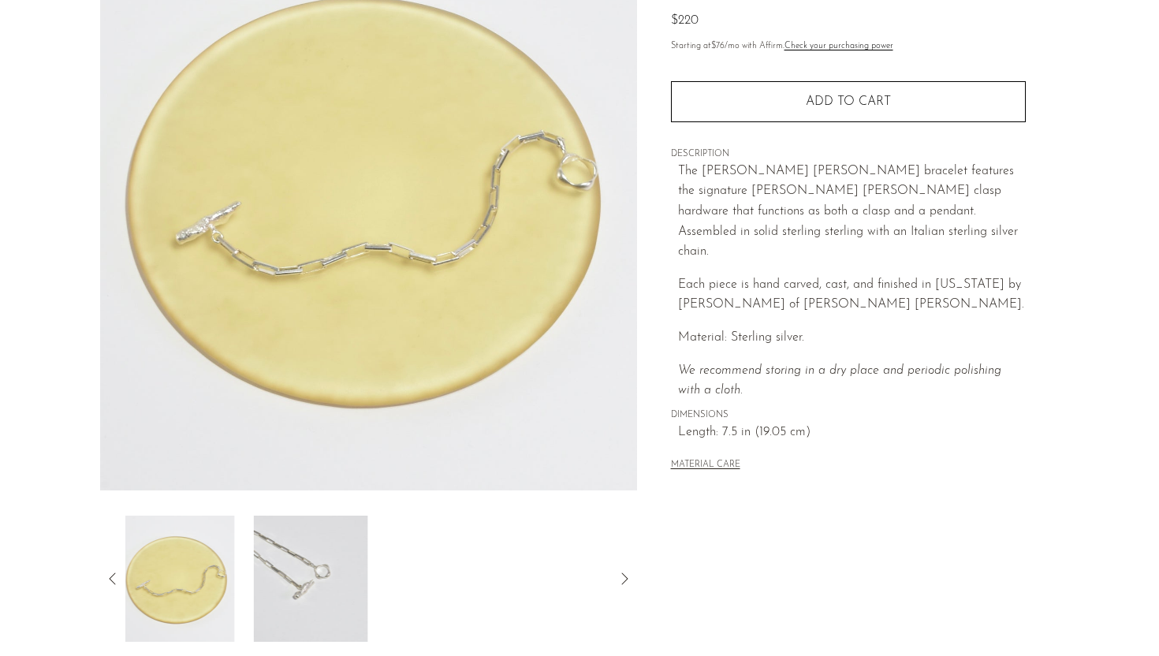
click at [105, 575] on icon at bounding box center [112, 578] width 19 height 19
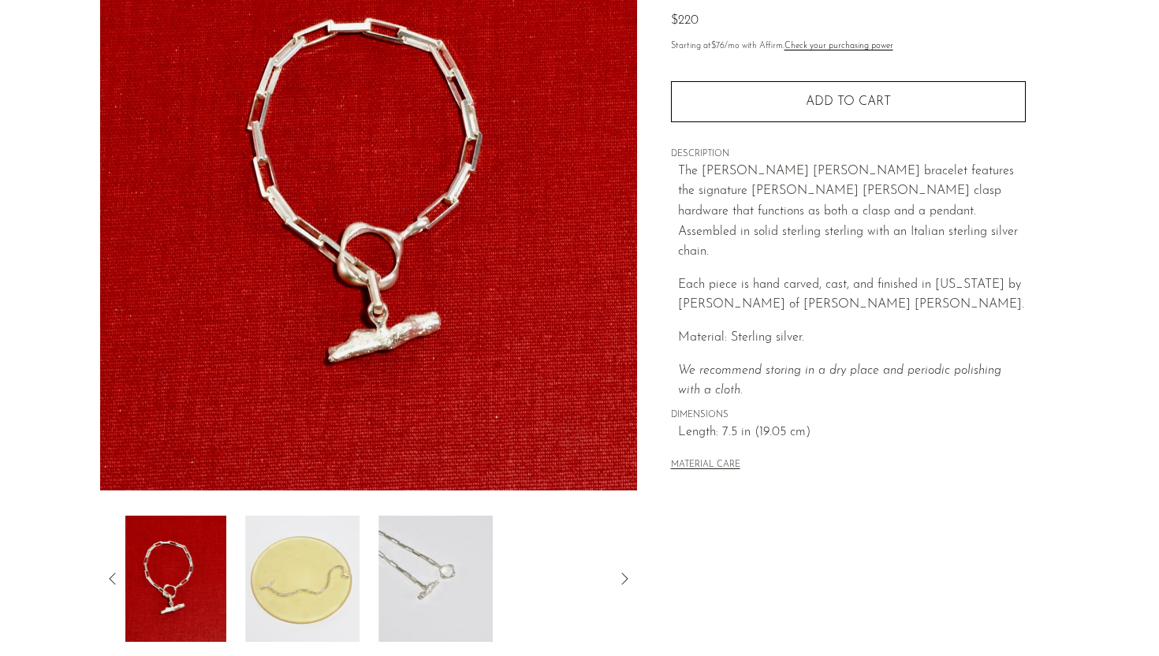
click at [105, 575] on icon at bounding box center [112, 578] width 19 height 19
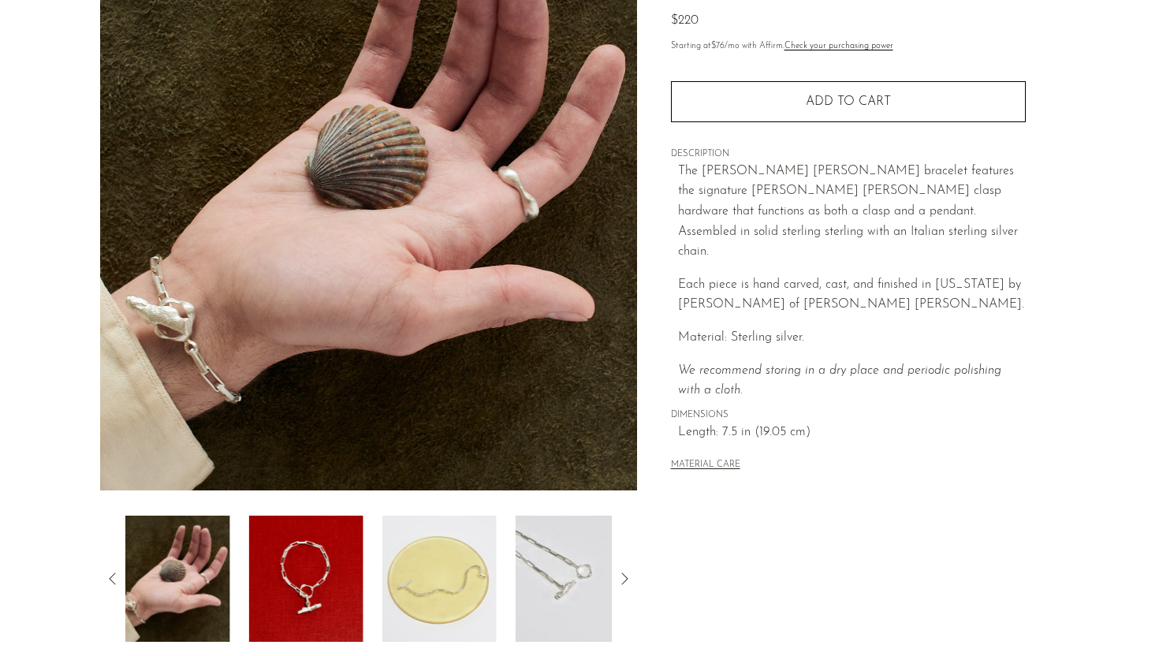
click at [105, 575] on icon at bounding box center [112, 578] width 19 height 19
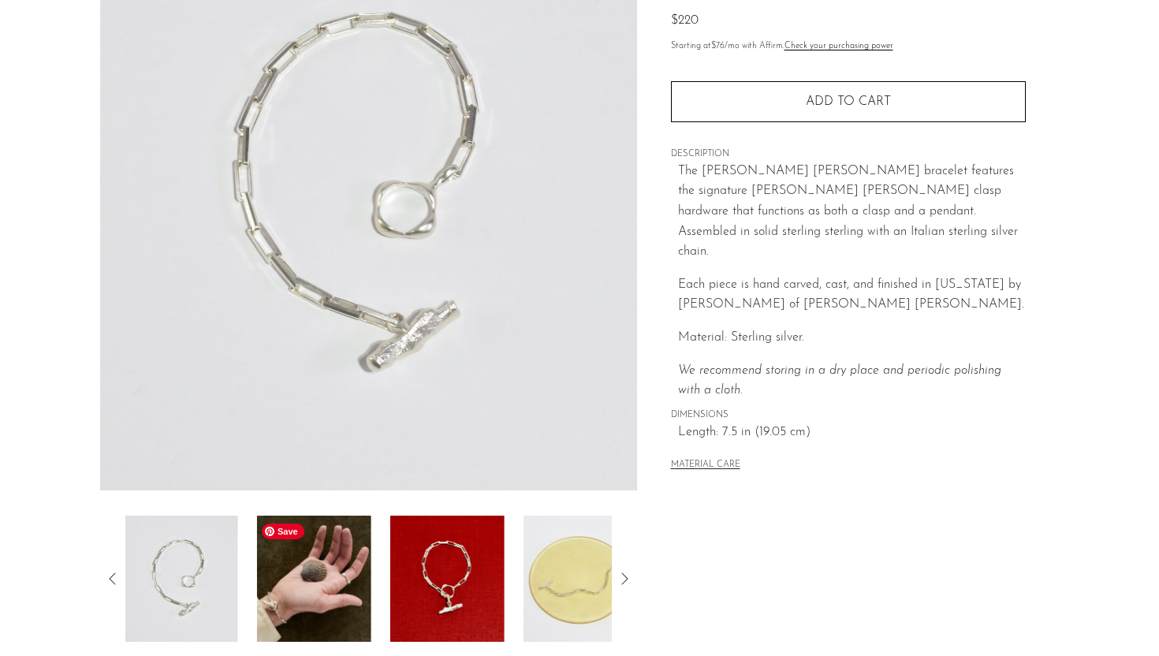
click at [272, 567] on img at bounding box center [314, 579] width 114 height 126
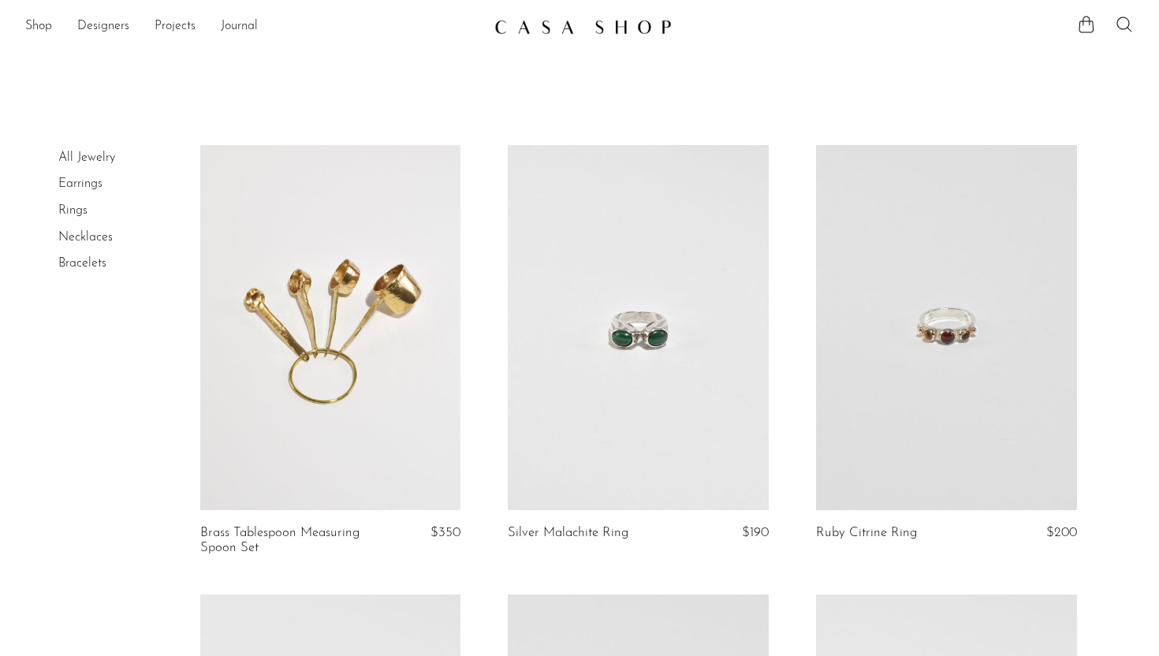
scroll to position [400, 0]
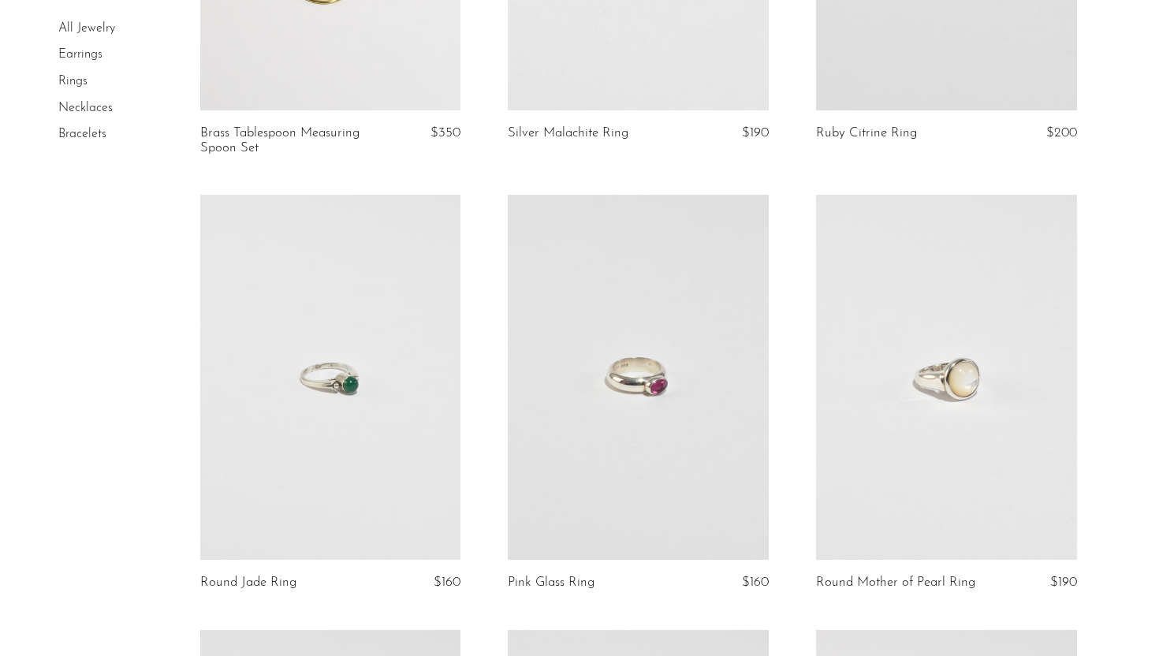
click at [363, 379] on link at bounding box center [330, 377] width 261 height 365
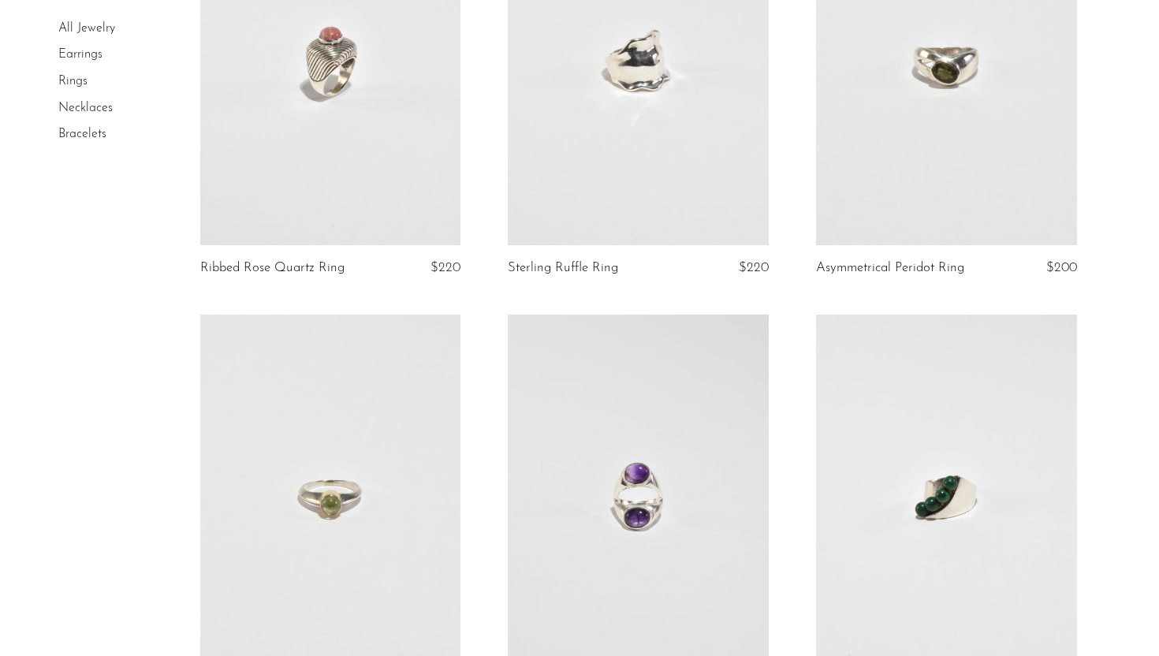
scroll to position [1798, 0]
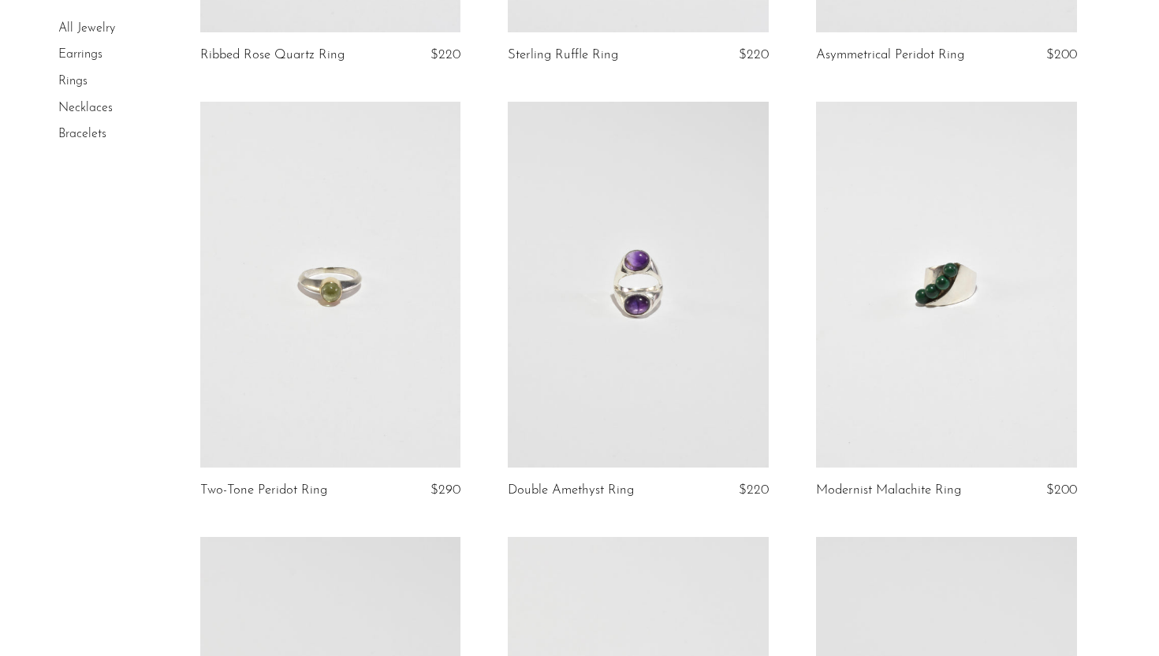
click at [423, 362] on link at bounding box center [330, 284] width 261 height 365
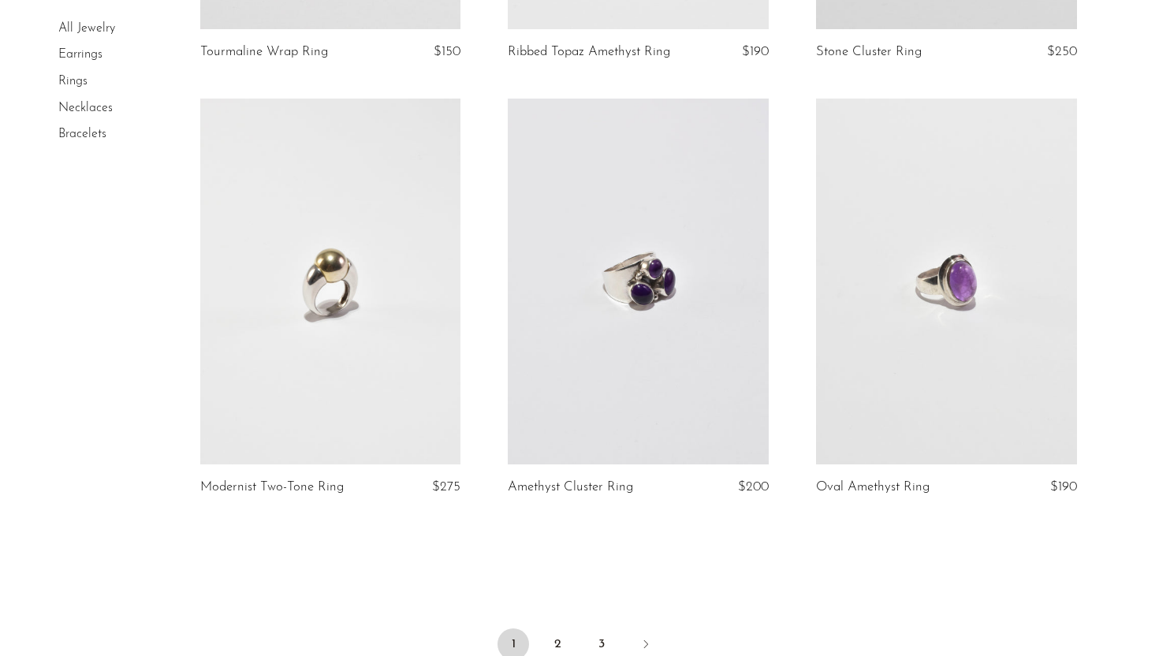
scroll to position [4945, 0]
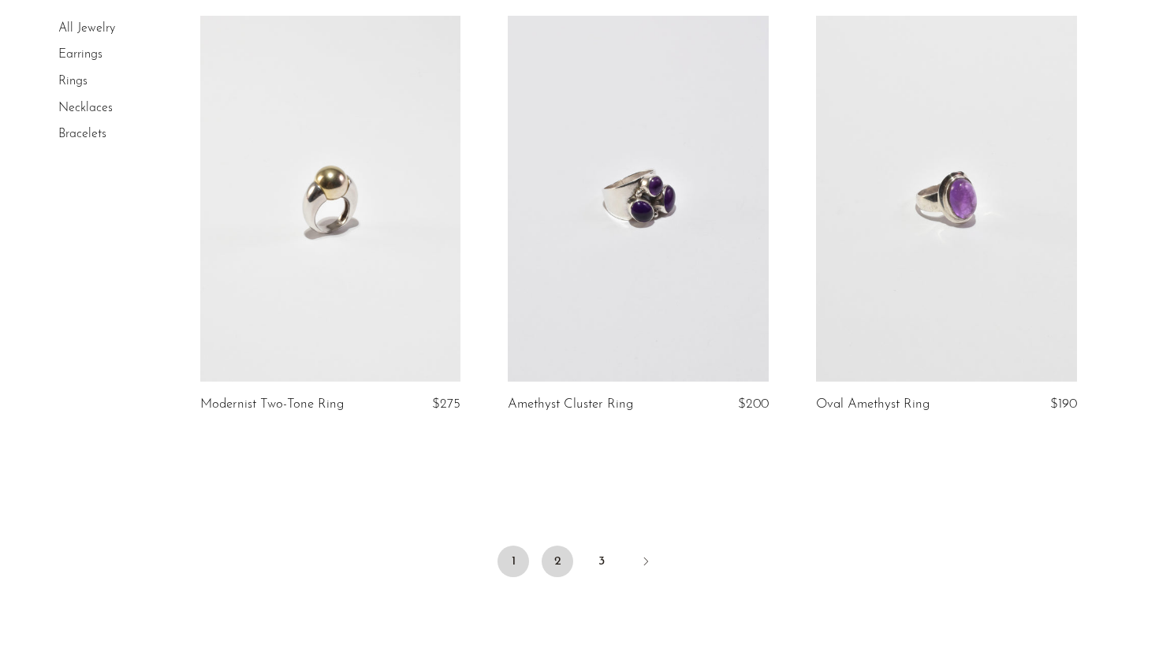
click at [553, 558] on link "2" at bounding box center [558, 562] width 32 height 32
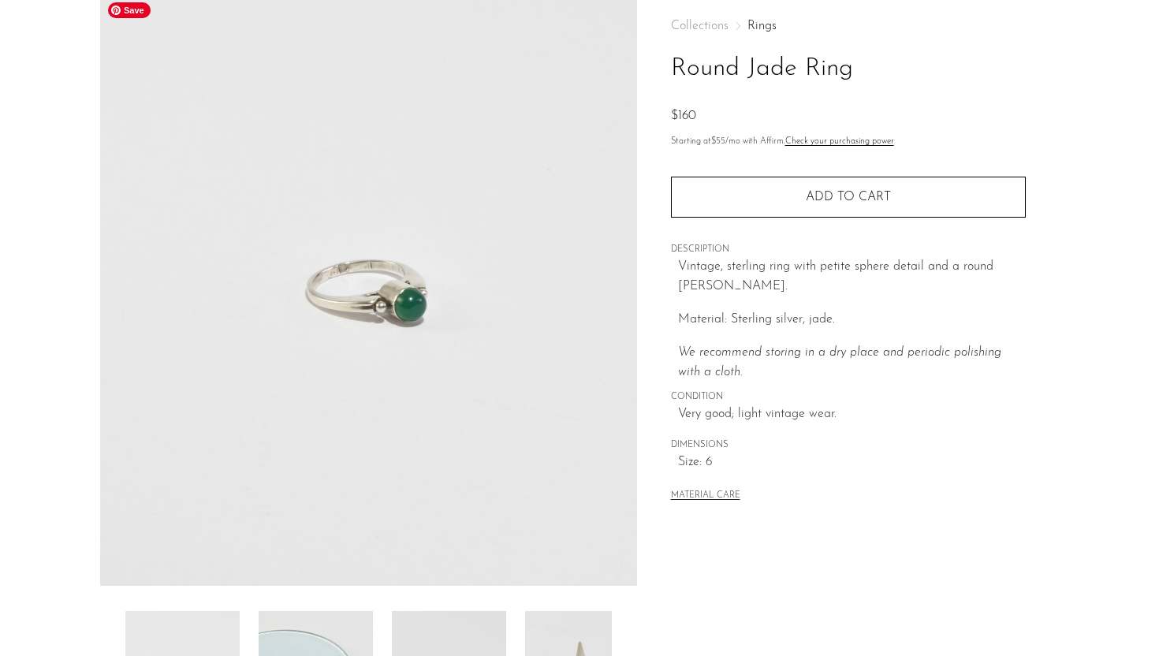
scroll to position [163, 0]
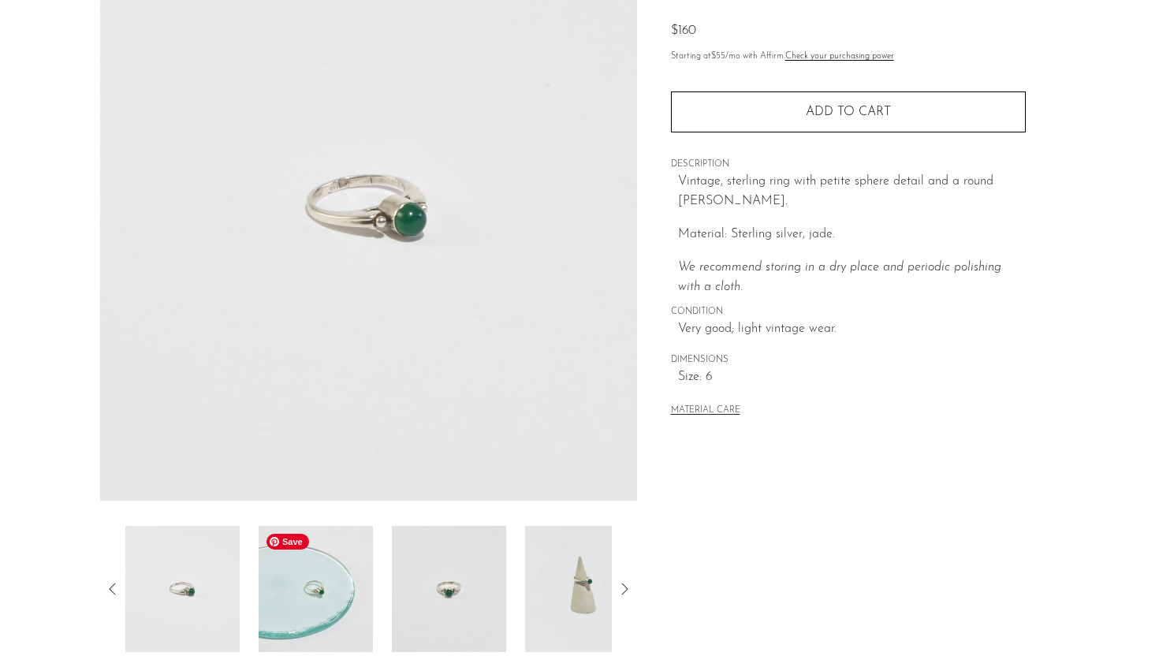
click at [314, 614] on img at bounding box center [316, 589] width 114 height 126
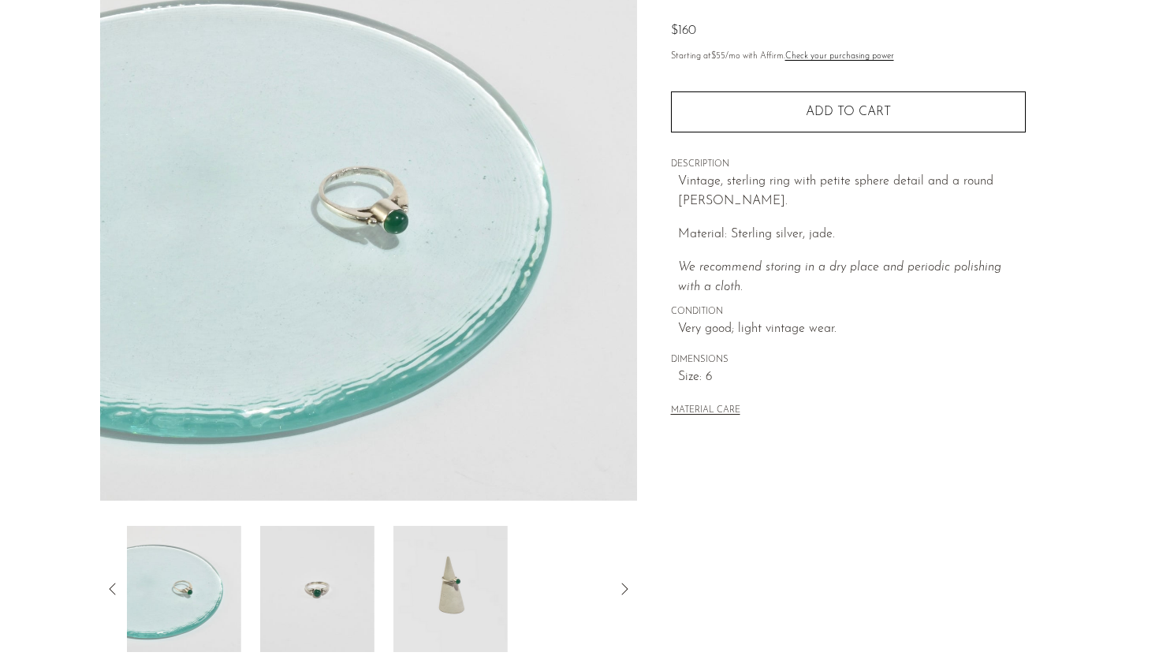
click at [386, 603] on div at bounding box center [368, 589] width 487 height 126
click at [434, 606] on img at bounding box center [449, 589] width 114 height 126
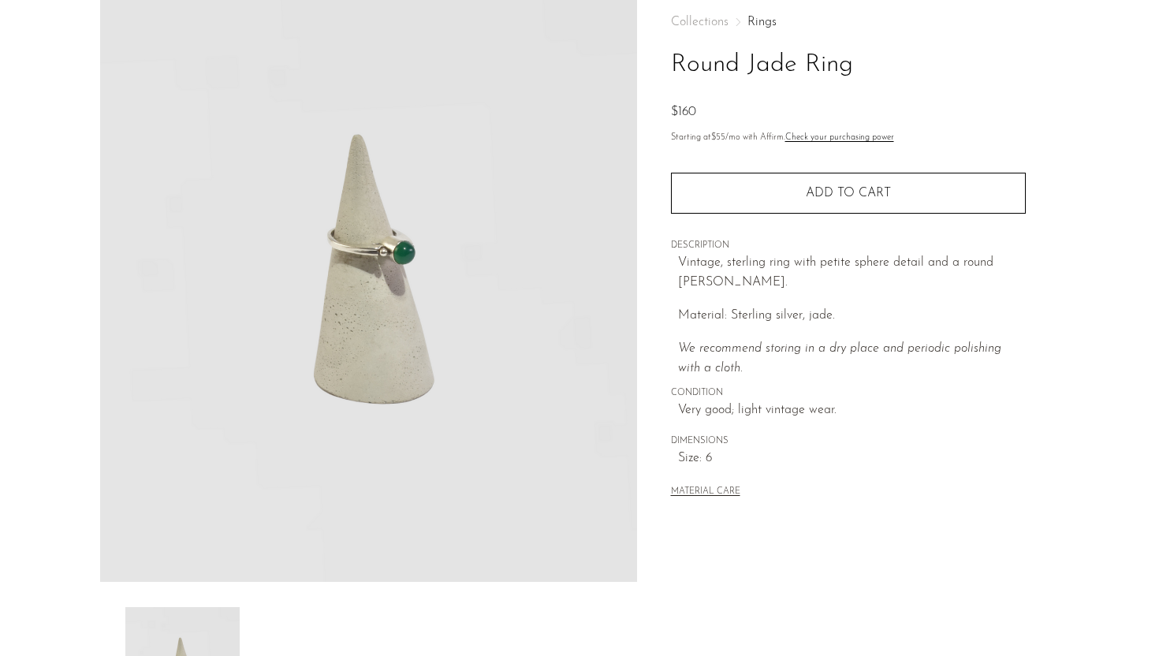
scroll to position [54, 0]
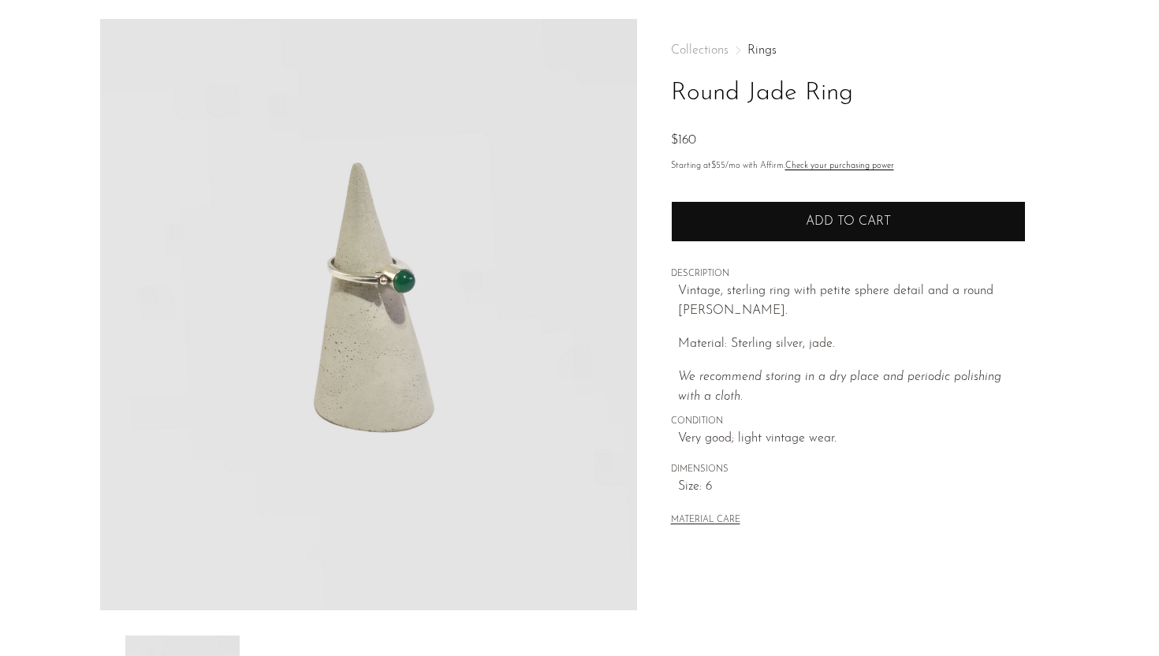
click at [748, 219] on button "Add to cart" at bounding box center [848, 221] width 355 height 41
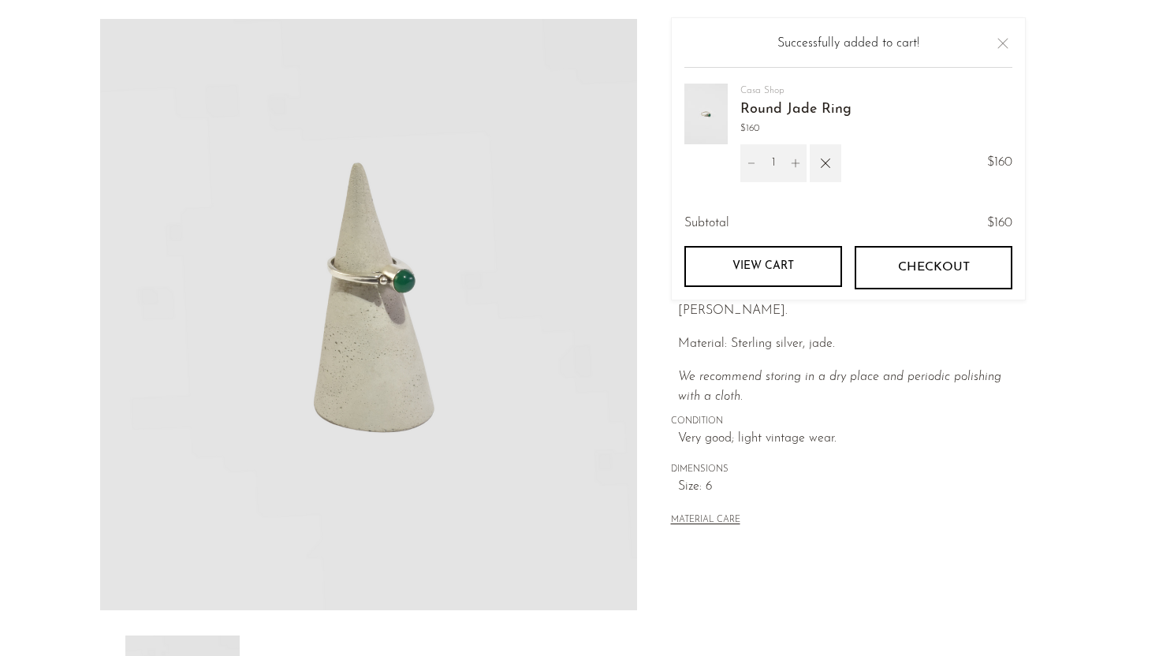
click at [996, 39] on button "Close" at bounding box center [1003, 43] width 19 height 19
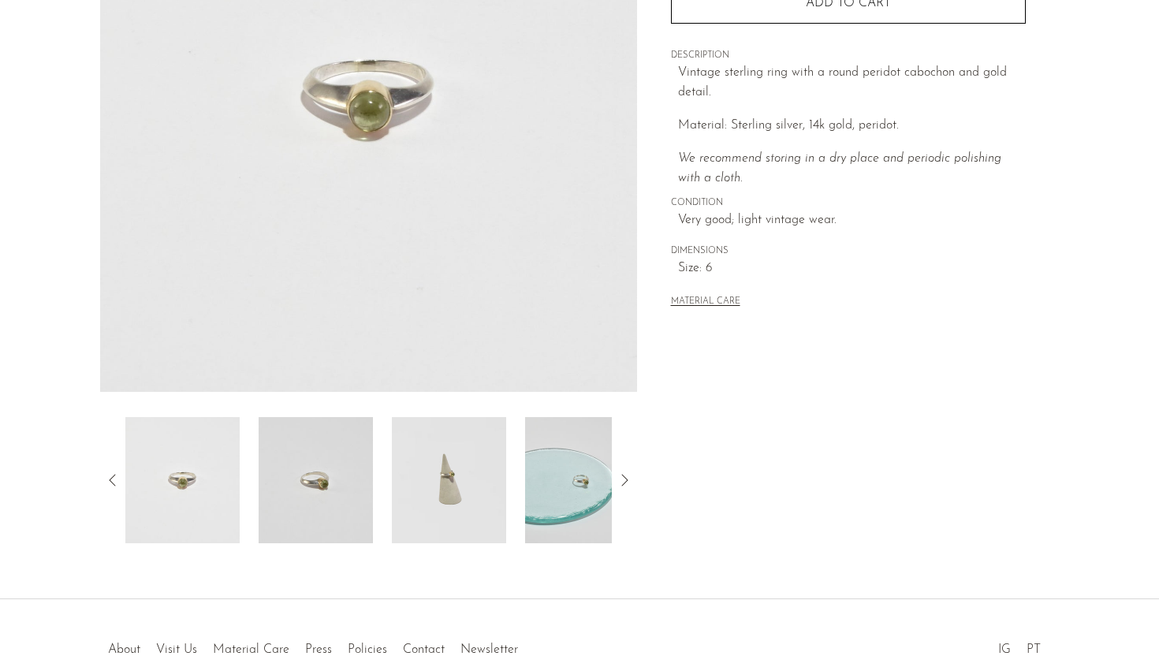
scroll to position [275, 0]
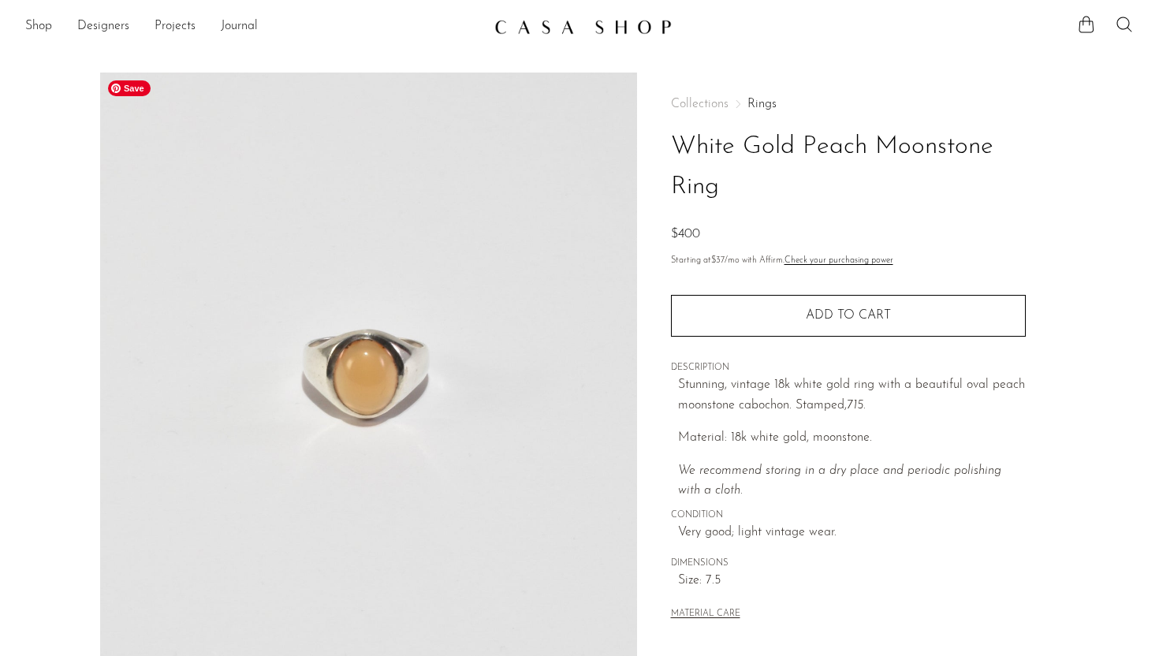
scroll to position [371, 0]
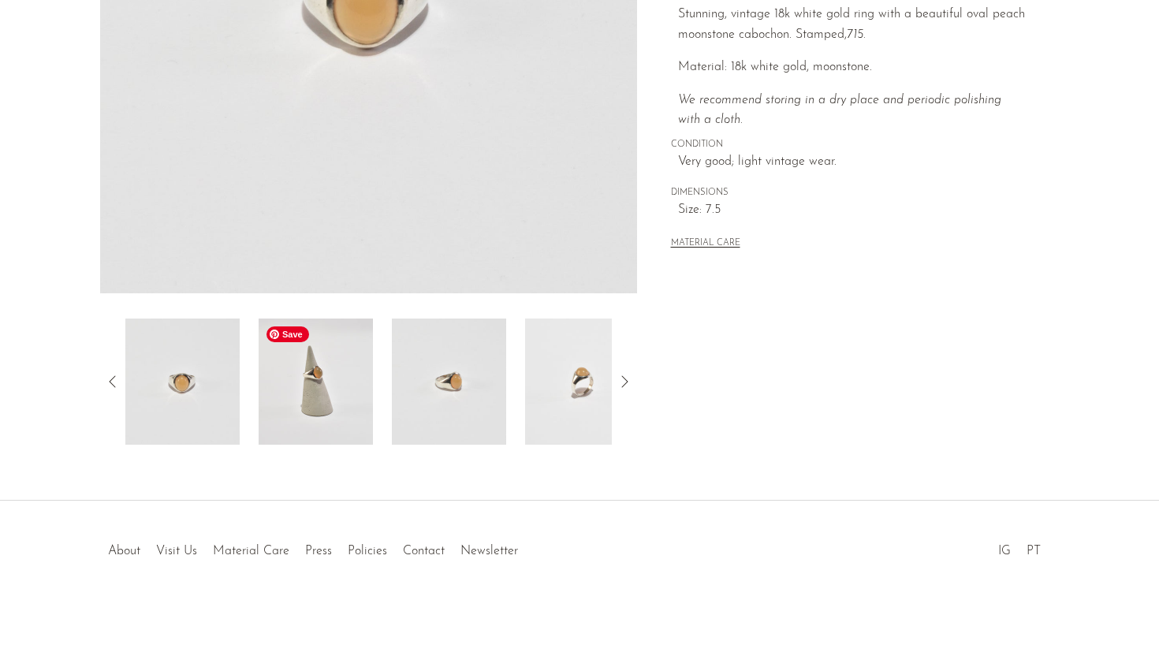
click at [330, 408] on img at bounding box center [316, 382] width 114 height 126
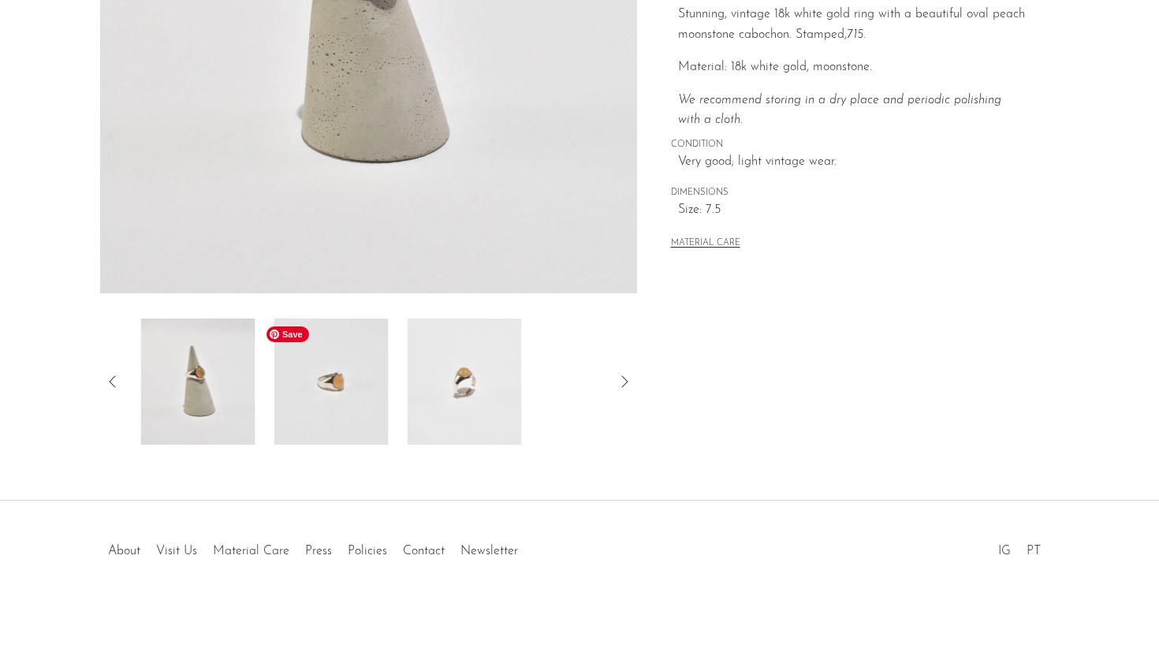
scroll to position [185, 0]
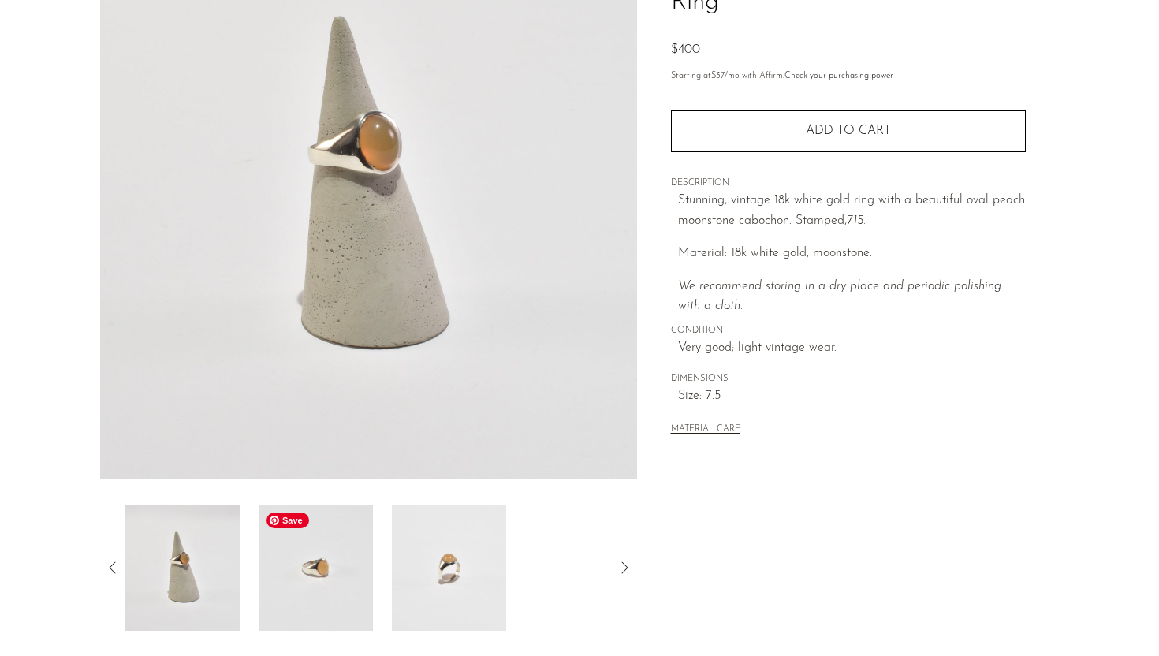
click at [297, 535] on img at bounding box center [316, 568] width 114 height 126
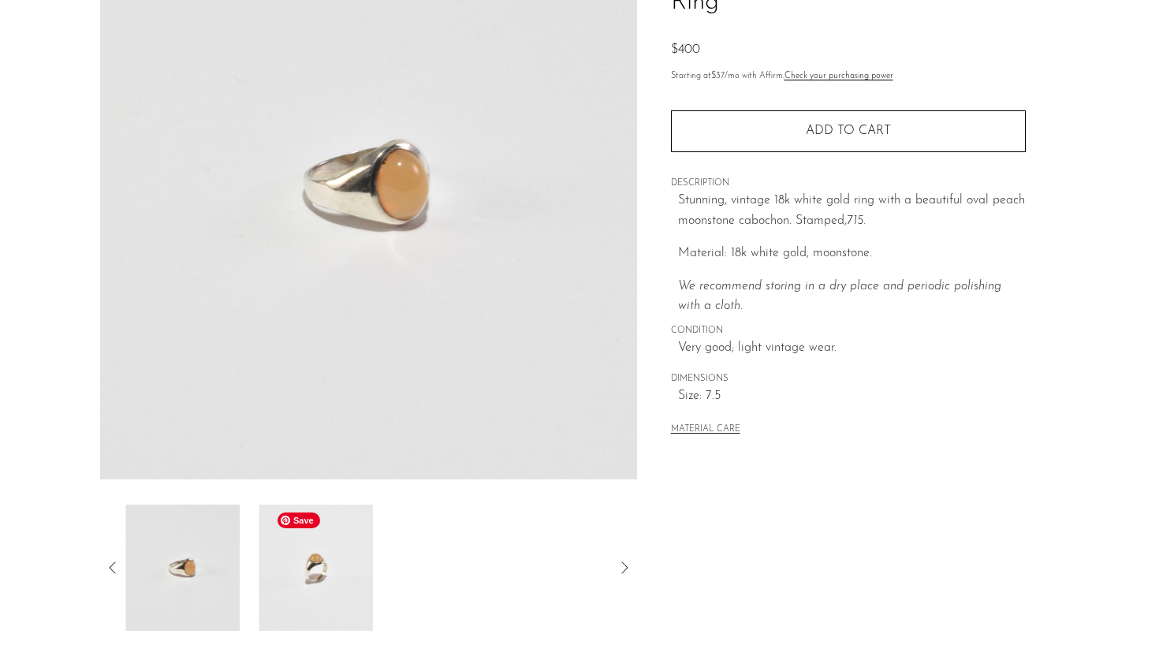
click at [310, 567] on img at bounding box center [316, 568] width 114 height 126
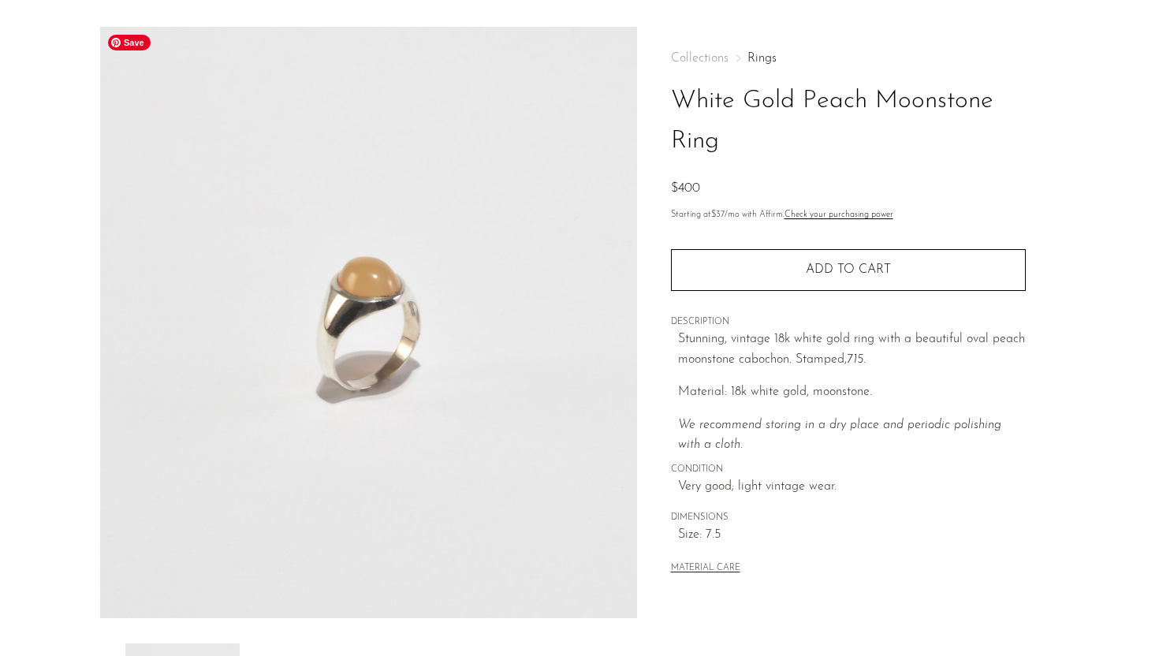
scroll to position [51, 0]
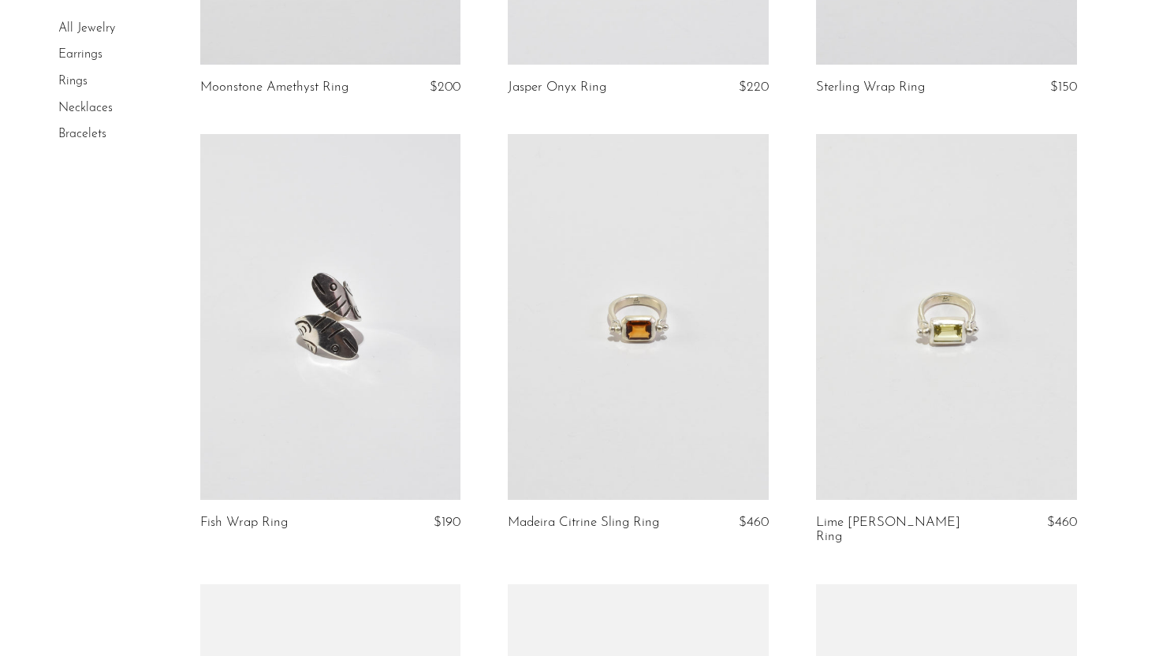
scroll to position [1010, 0]
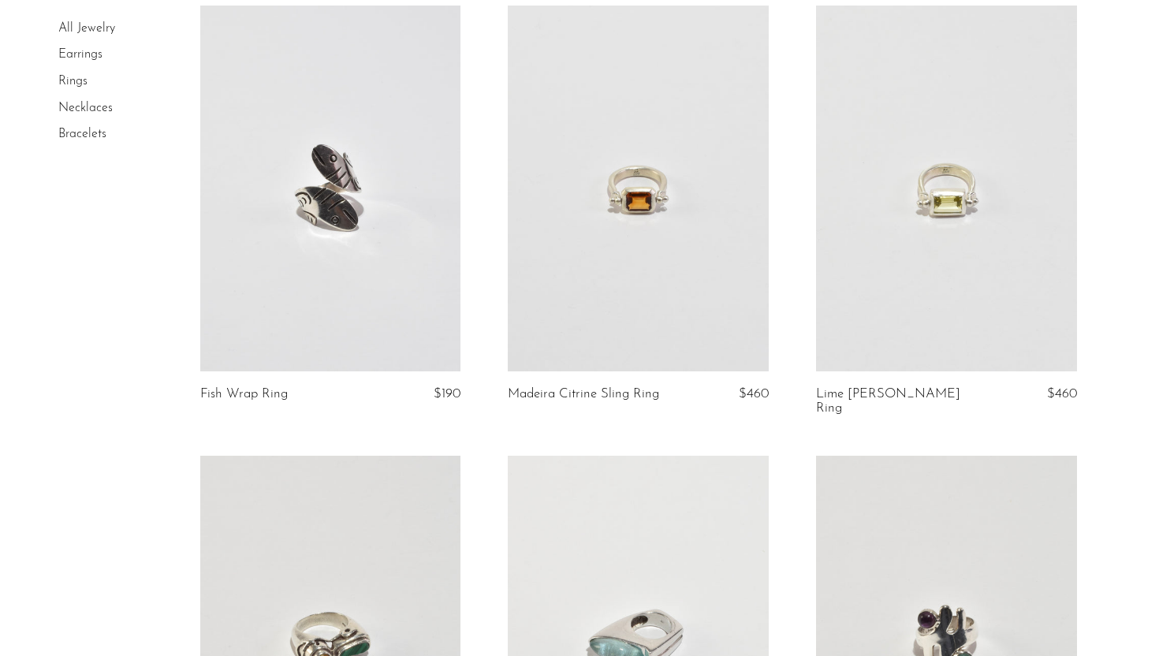
click at [789, 211] on article "Madeira Citrine Sling Ring $460" at bounding box center [638, 231] width 308 height 450
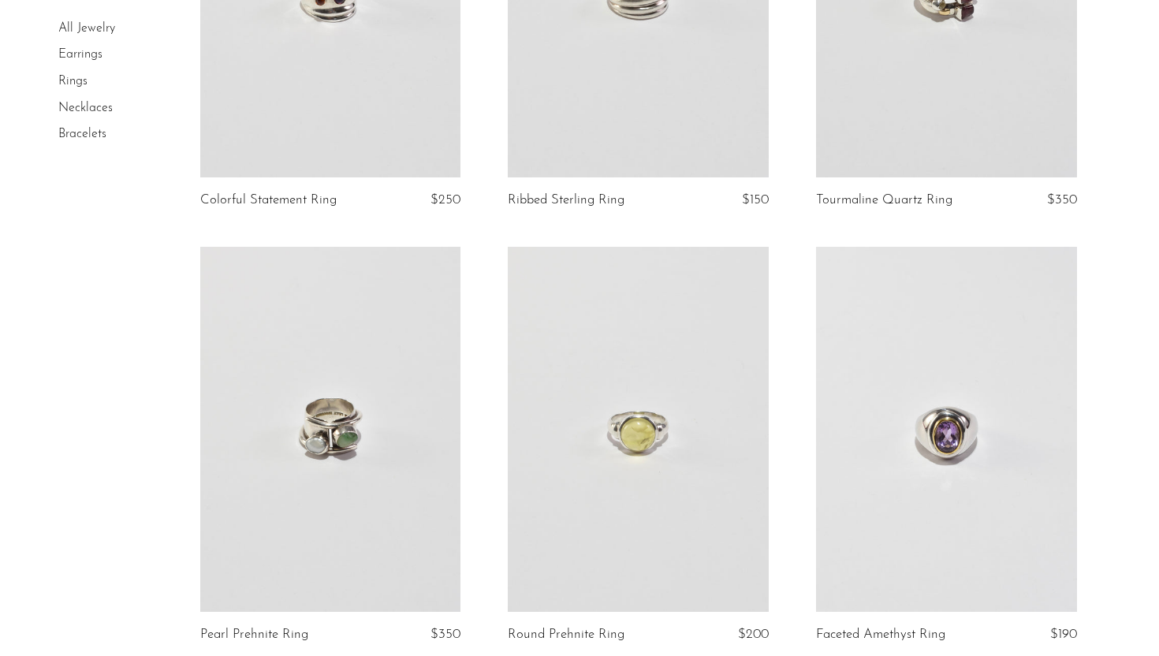
scroll to position [2763, 0]
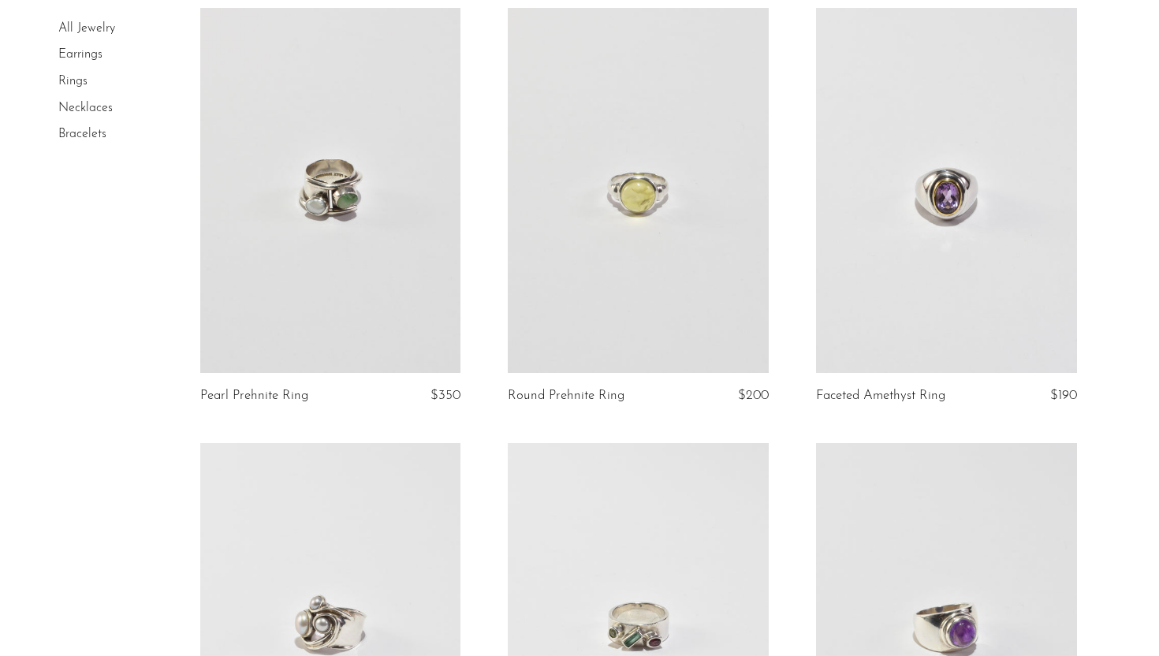
click at [767, 334] on link at bounding box center [638, 190] width 261 height 365
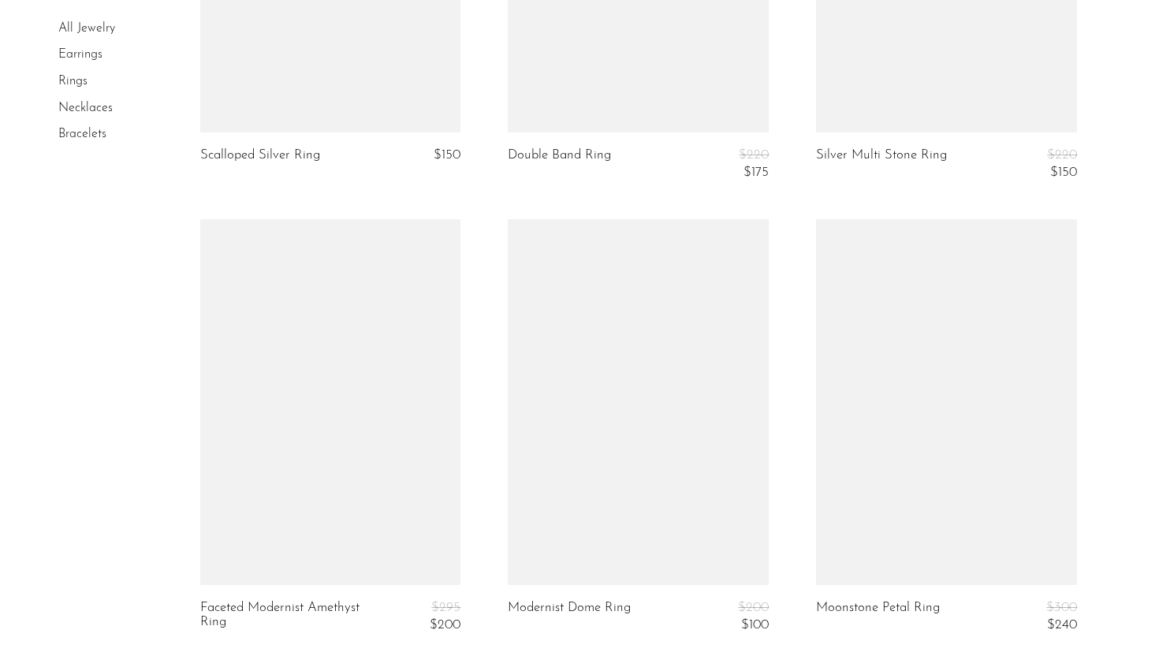
scroll to position [4981, 0]
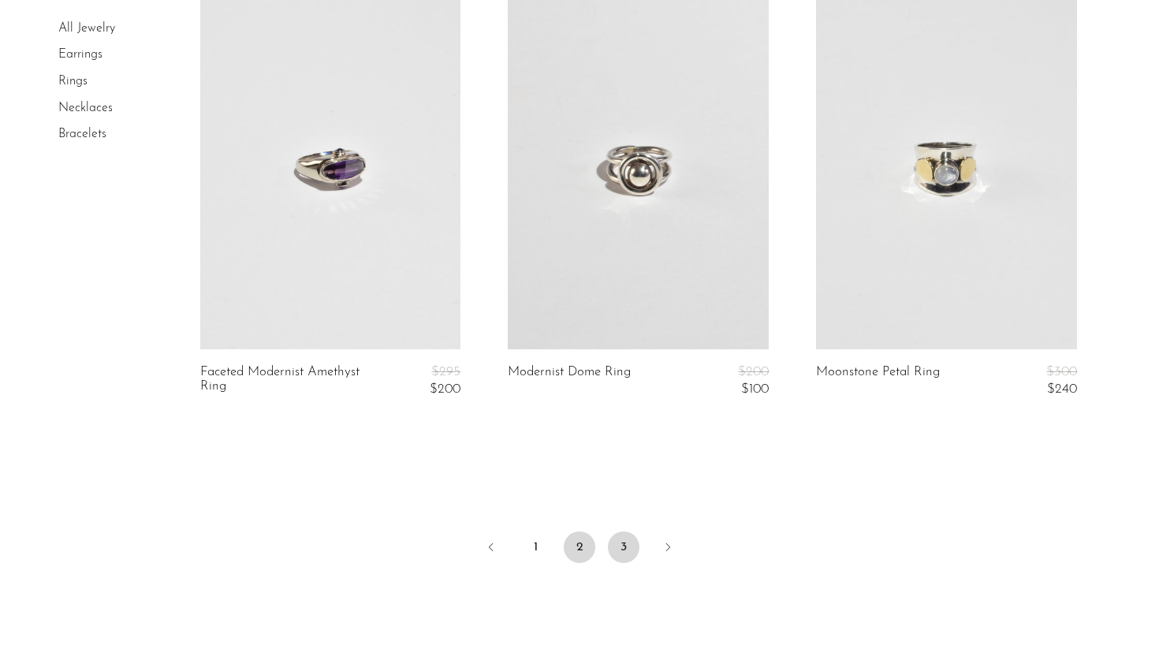
click at [627, 532] on link "3" at bounding box center [624, 548] width 32 height 32
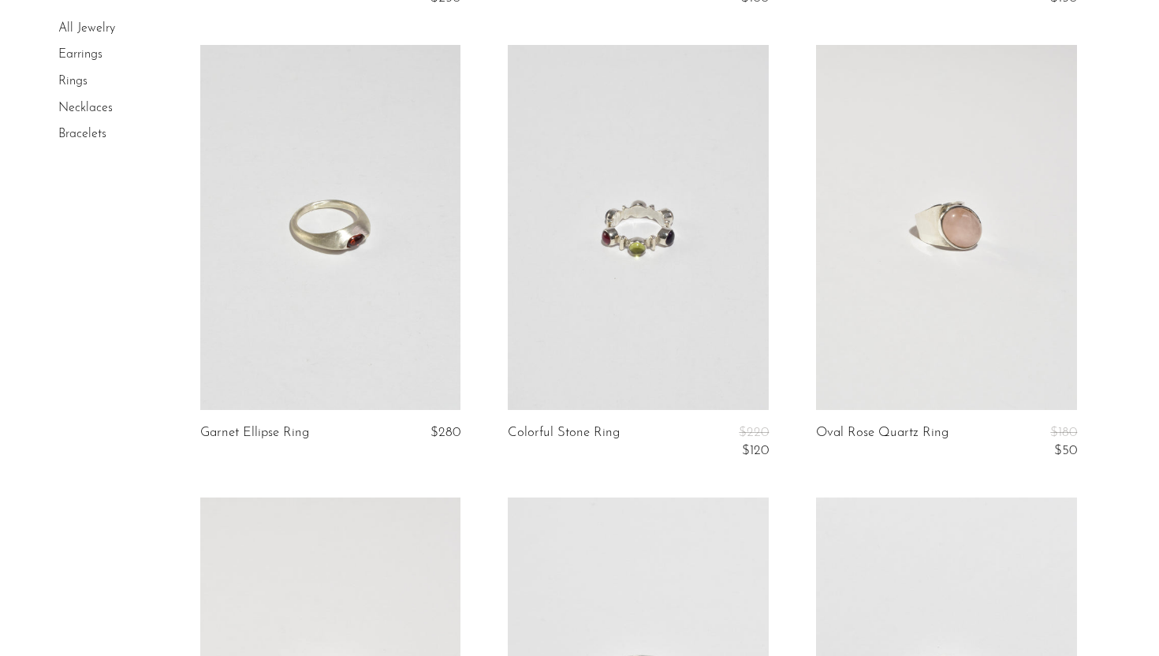
scroll to position [586, 0]
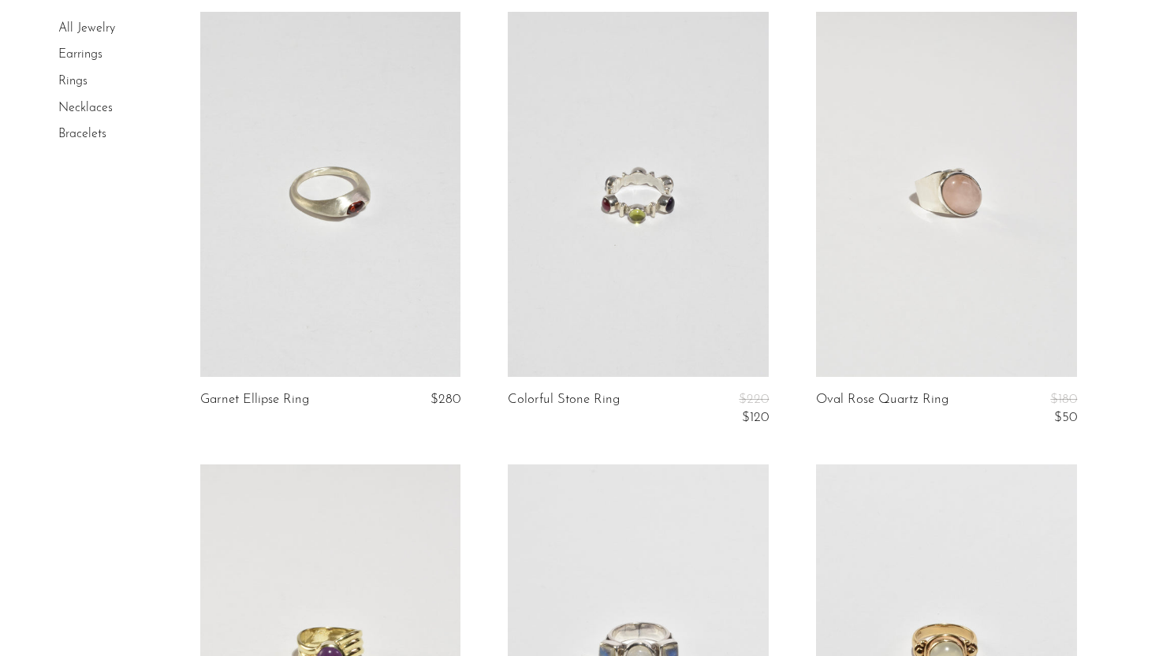
click at [946, 215] on link at bounding box center [946, 194] width 261 height 365
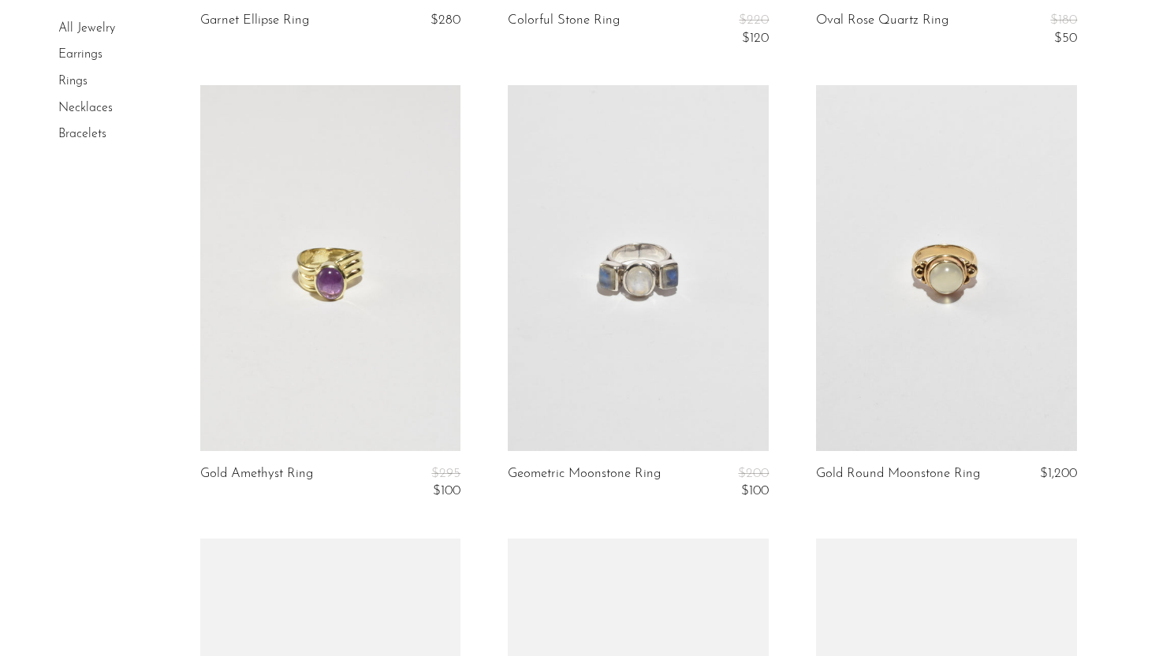
scroll to position [1353, 0]
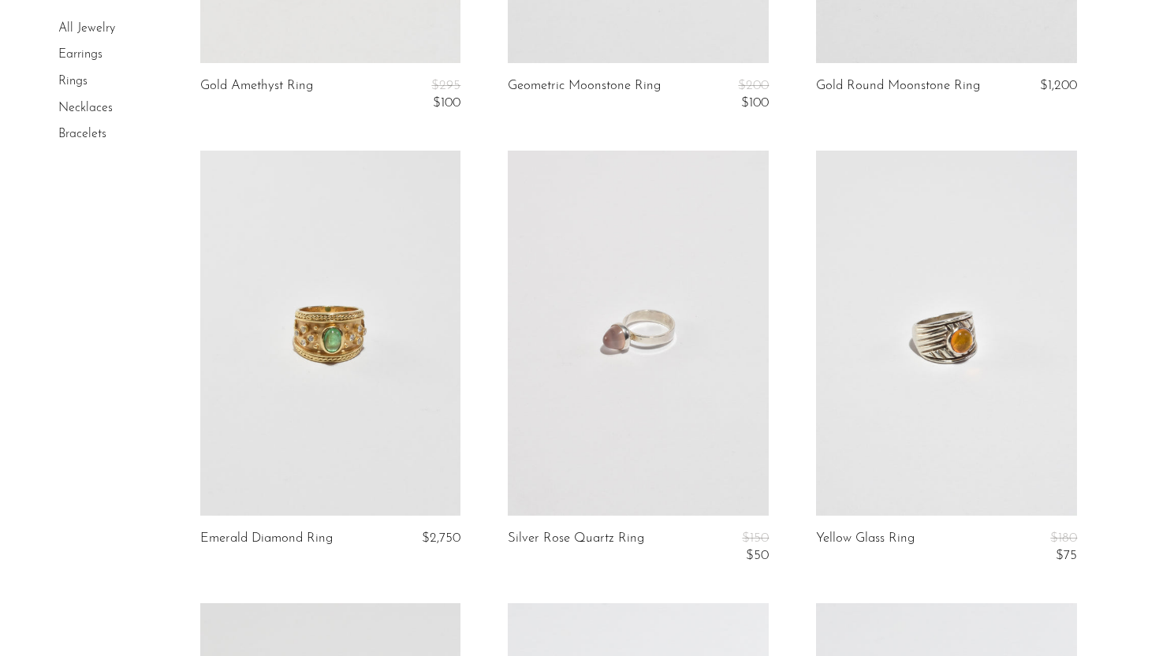
click at [670, 385] on link at bounding box center [638, 333] width 261 height 365
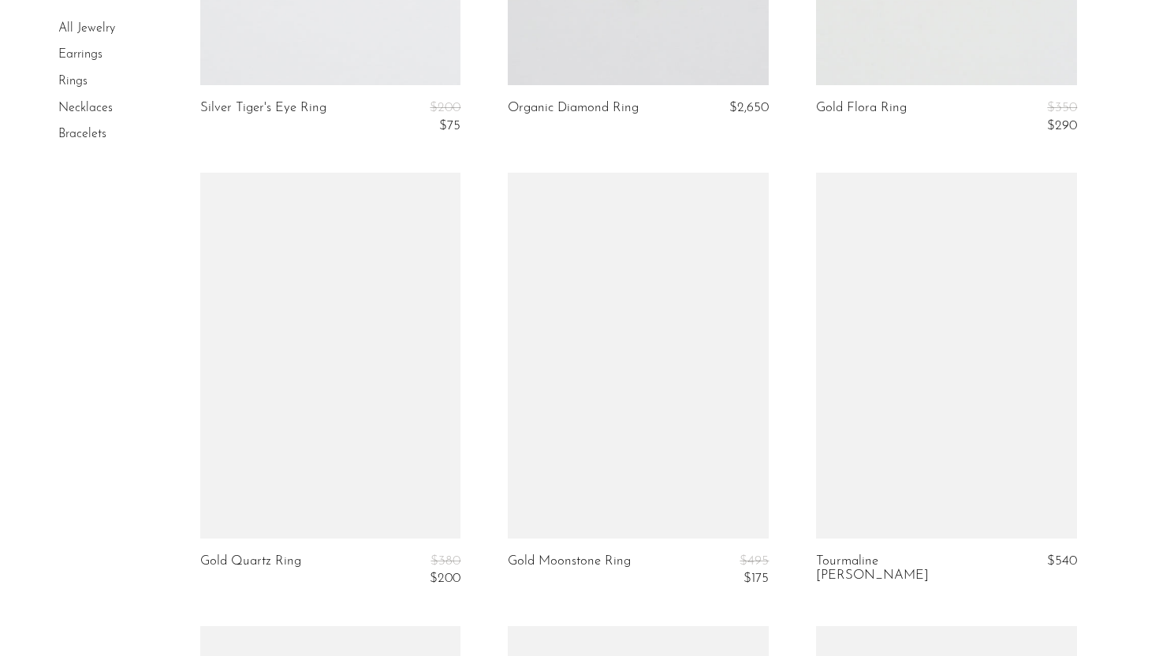
scroll to position [2893, 0]
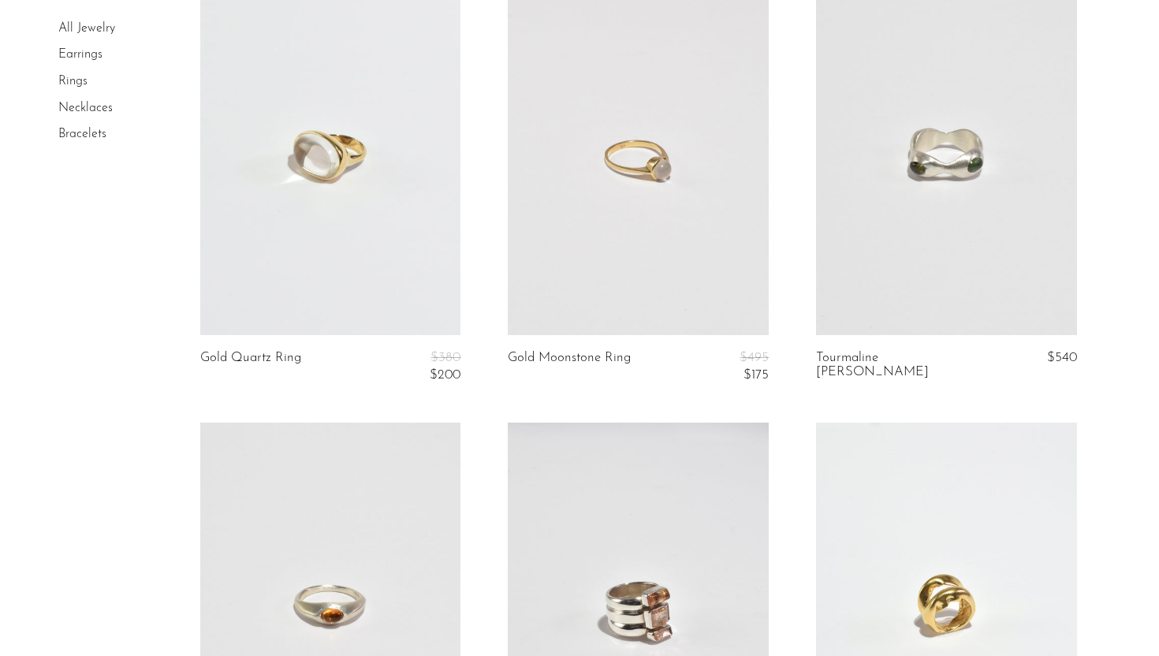
click at [610, 281] on link at bounding box center [638, 151] width 261 height 365
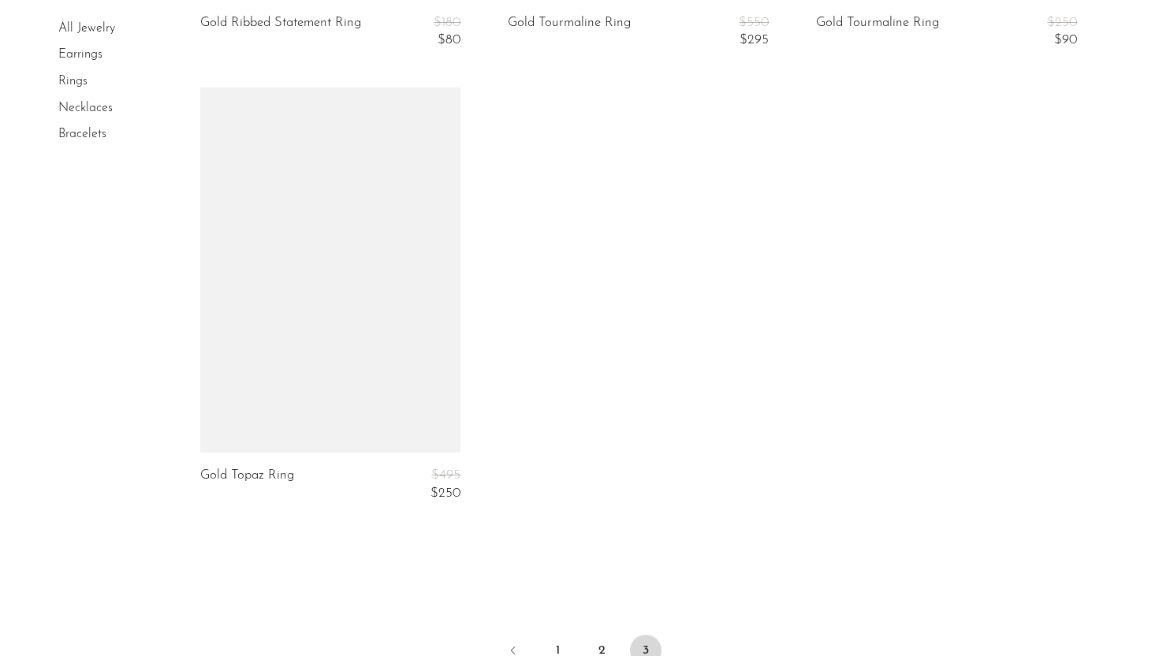
scroll to position [4678, 0]
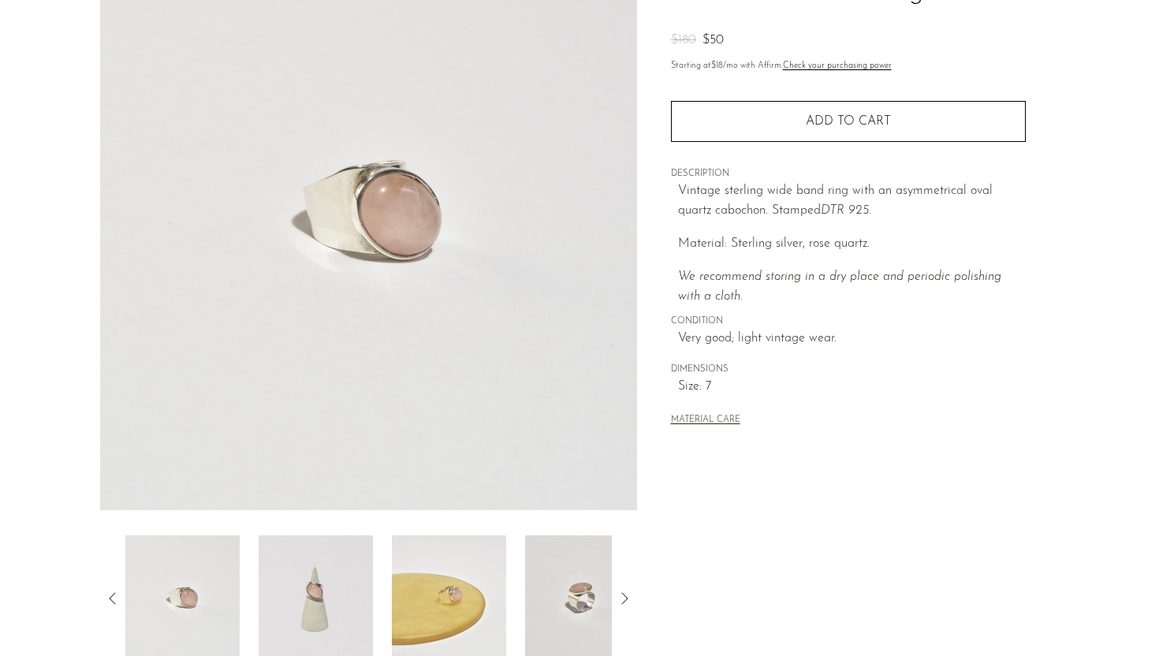
scroll to position [288, 0]
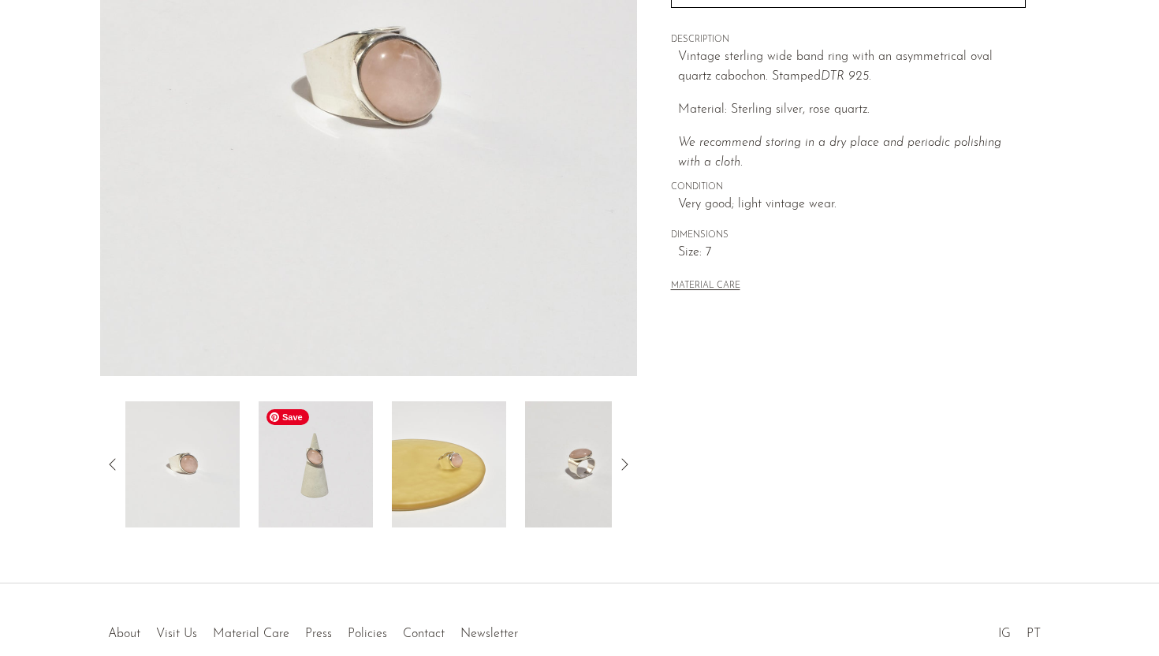
click at [346, 515] on img at bounding box center [316, 464] width 114 height 126
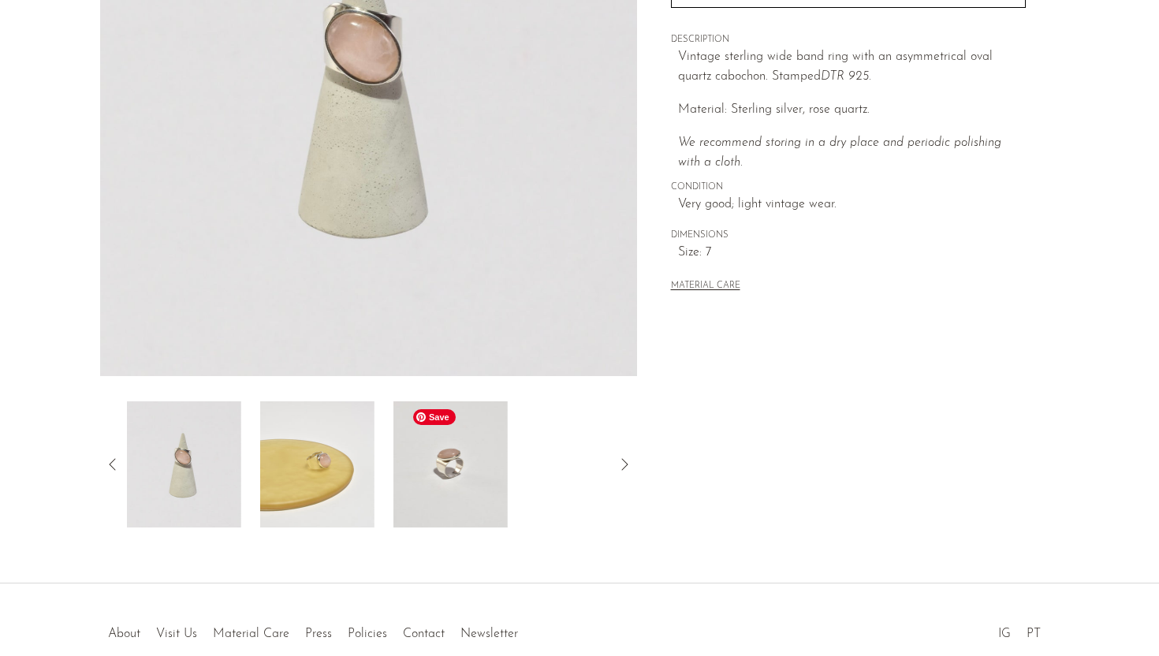
click at [426, 491] on img at bounding box center [451, 464] width 114 height 126
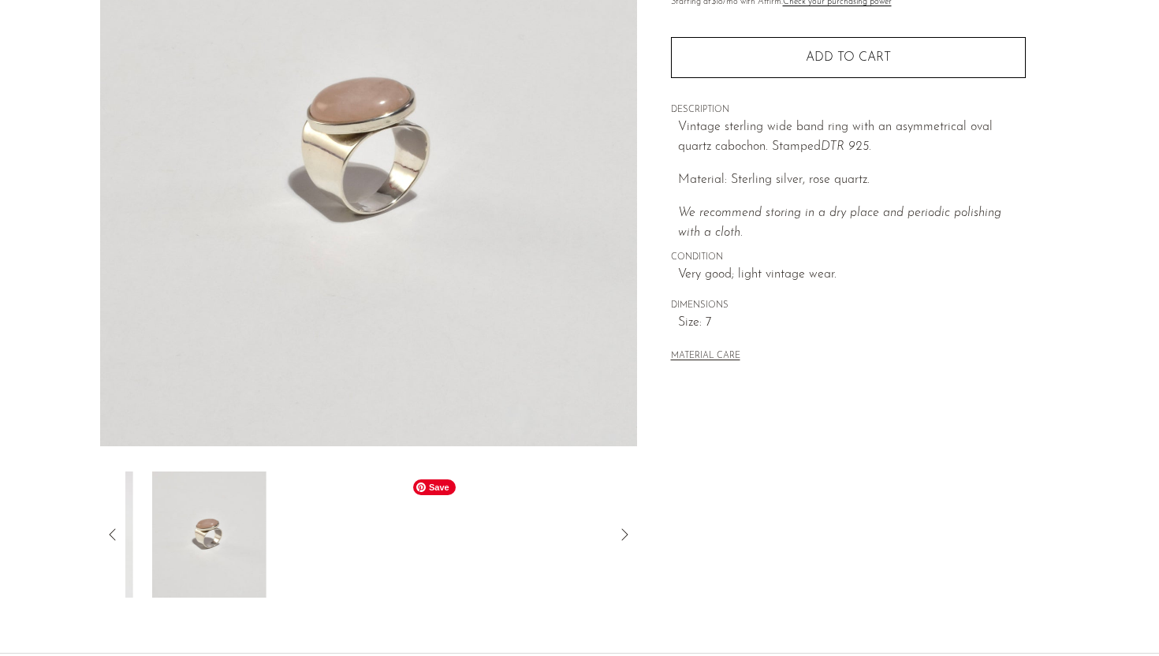
scroll to position [151, 0]
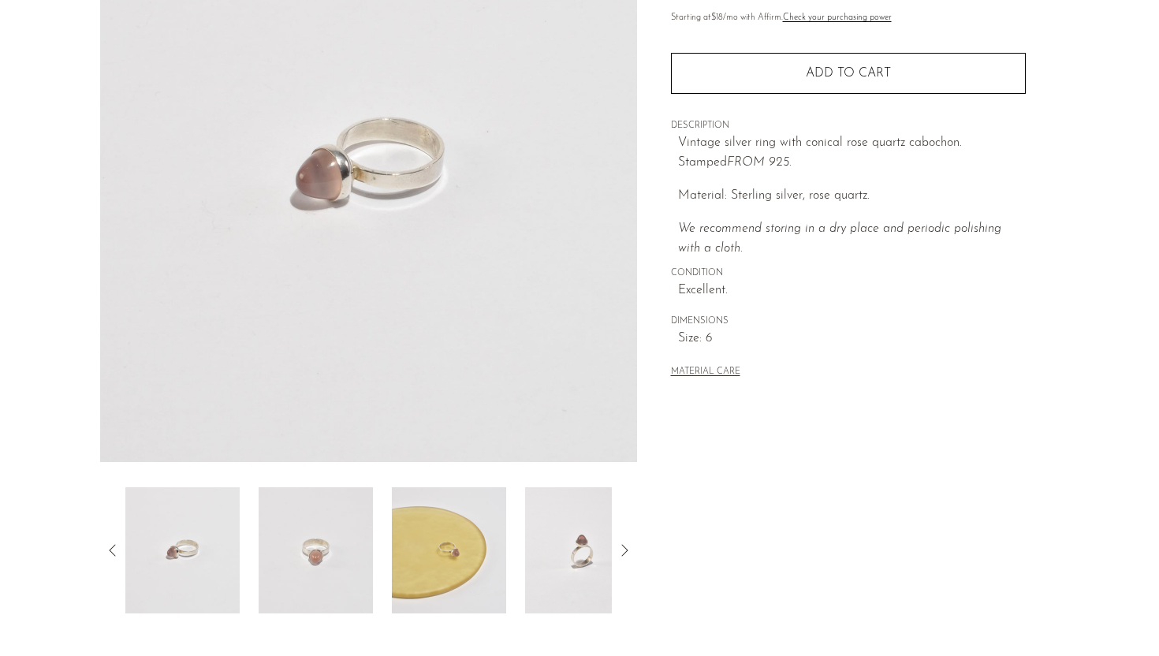
scroll to position [309, 0]
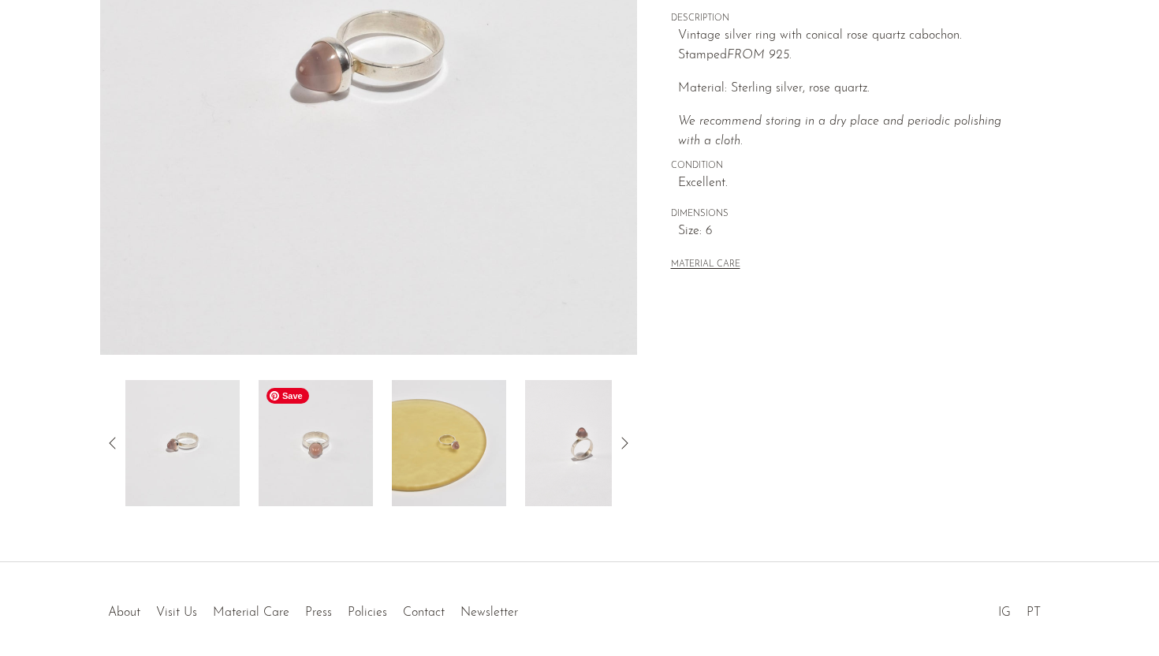
click at [320, 455] on img at bounding box center [316, 443] width 114 height 126
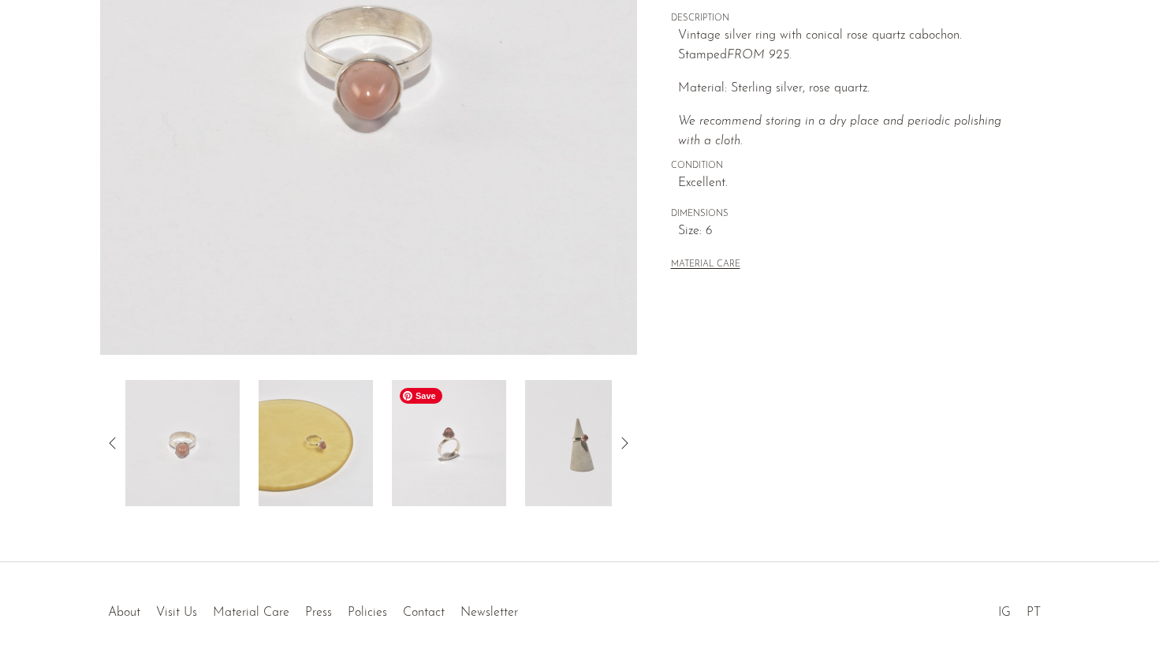
click at [439, 454] on img at bounding box center [449, 443] width 114 height 126
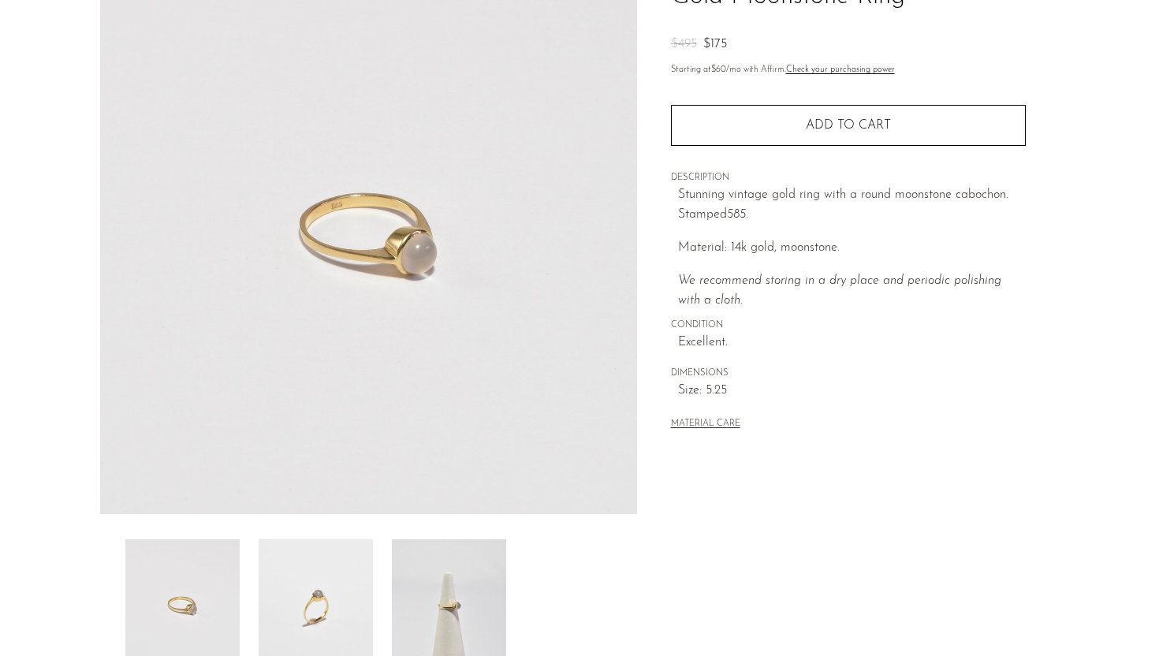
scroll to position [226, 0]
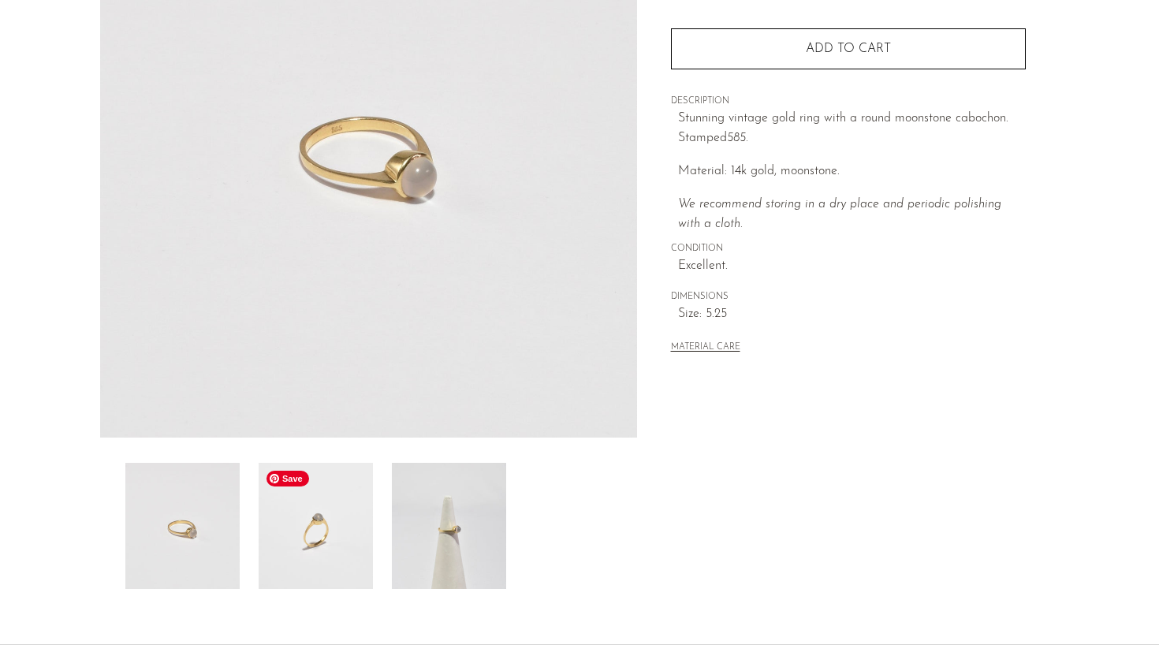
click at [318, 562] on img at bounding box center [316, 526] width 114 height 126
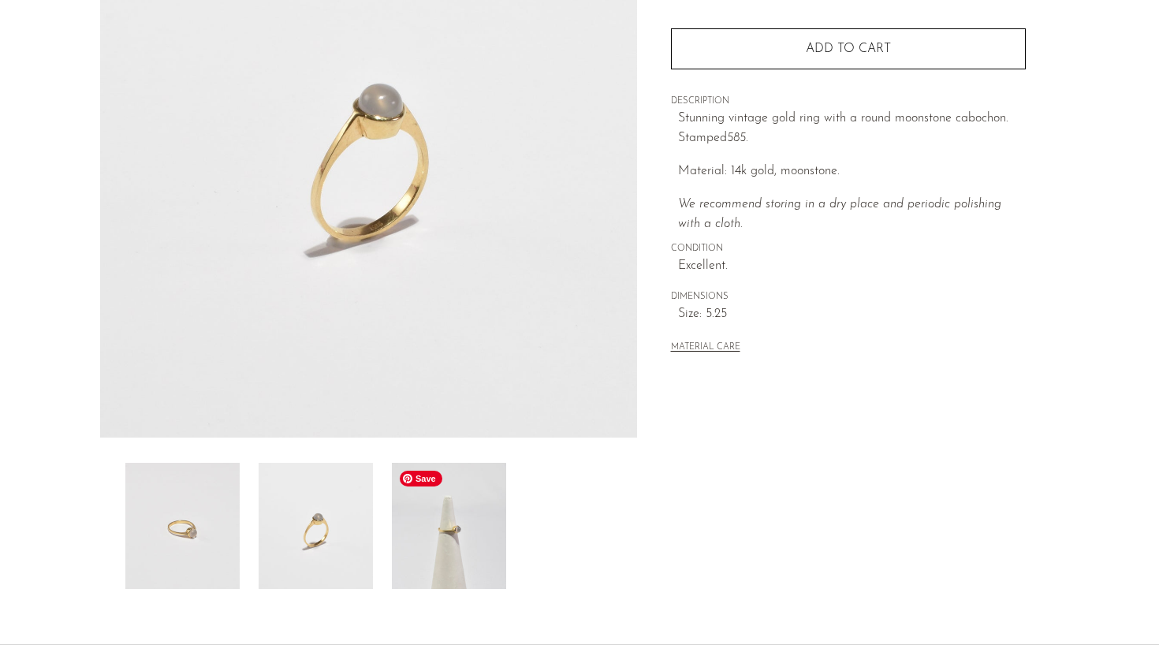
click at [401, 565] on img at bounding box center [449, 526] width 114 height 126
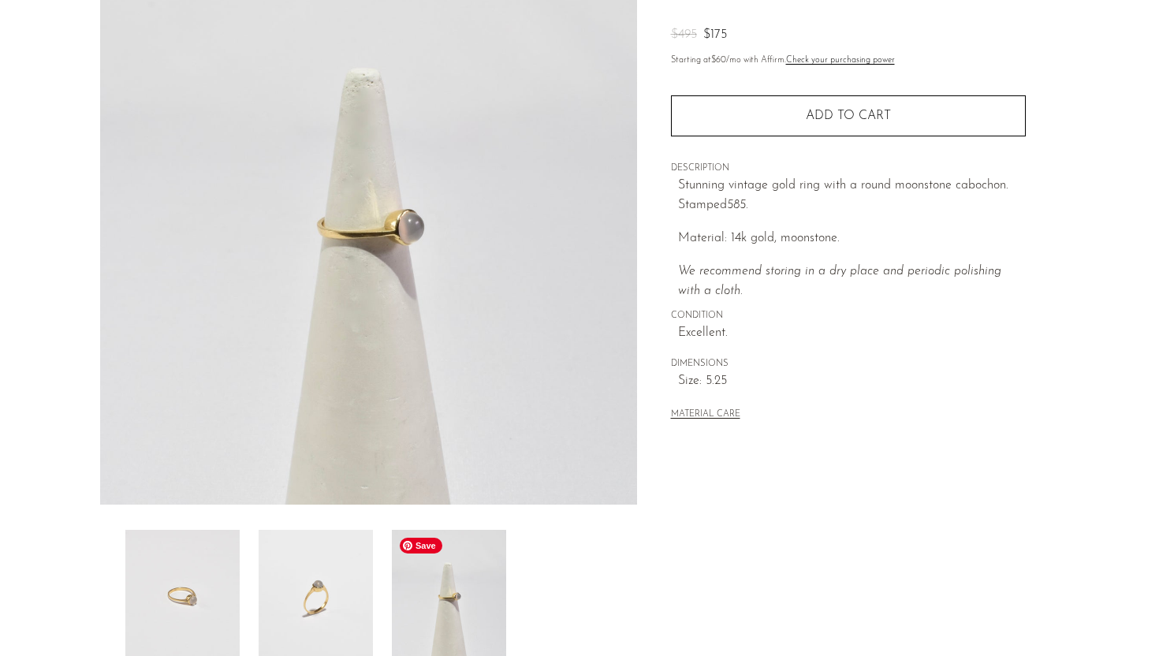
scroll to position [67, 0]
